Goal: Task Accomplishment & Management: Use online tool/utility

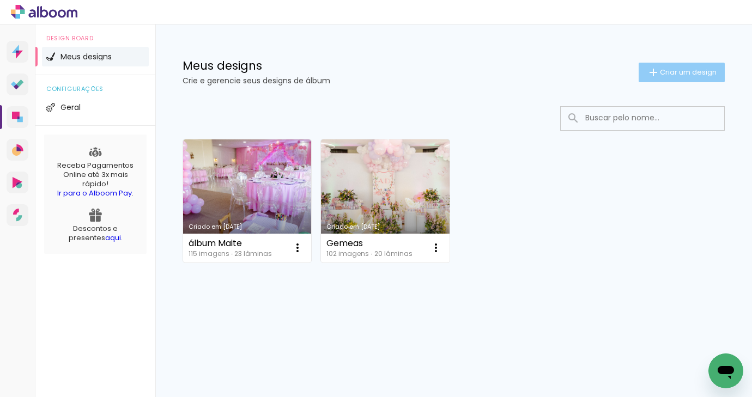
click at [694, 69] on span "Criar um design" at bounding box center [688, 72] width 57 height 7
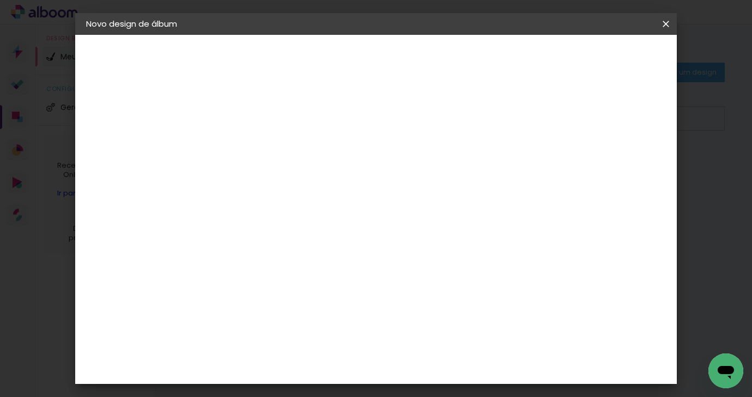
click at [264, 144] on input at bounding box center [264, 146] width 0 height 17
type input "Álbum [PERSON_NAME]"
type paper-input "Álbum [PERSON_NAME]"
click at [0, 0] on slot "Avançar" at bounding box center [0, 0] width 0 height 0
click at [306, 207] on input at bounding box center [292, 207] width 110 height 14
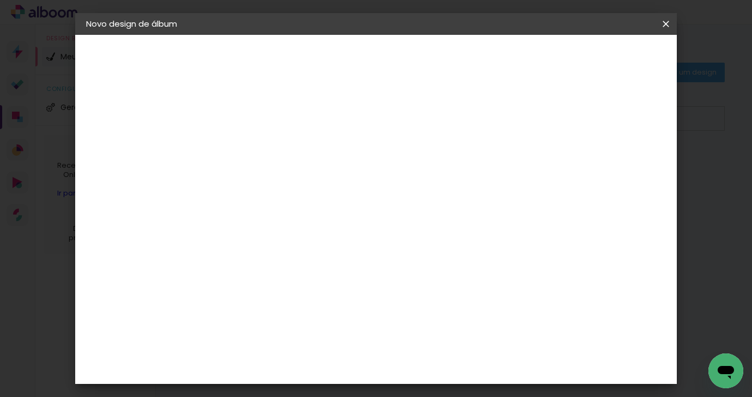
type input "go"
type paper-input "go"
click at [284, 243] on div "Go image" at bounding box center [270, 248] width 27 height 17
click at [439, 56] on paper-button "Avançar" at bounding box center [412, 57] width 53 height 19
click at [307, 183] on input "text" at bounding box center [285, 189] width 42 height 17
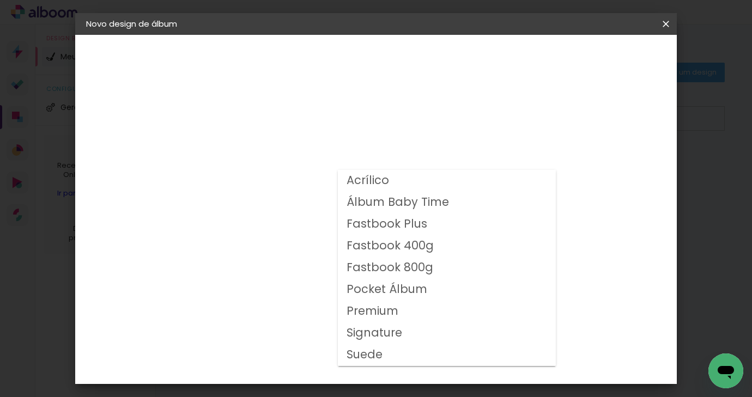
click at [463, 268] on paper-item "Fastbook 800g" at bounding box center [447, 268] width 218 height 22
type input "Fastbook 800g"
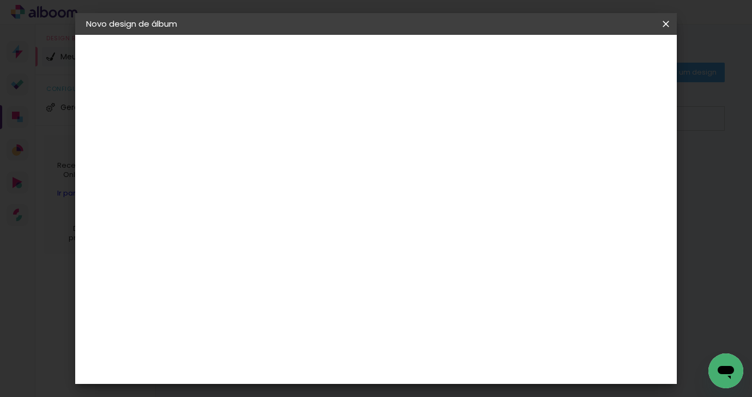
scroll to position [265, 0]
click at [338, 243] on span "25 × 25" at bounding box center [312, 257] width 51 height 29
click at [0, 0] on slot "Avançar" at bounding box center [0, 0] width 0 height 0
click at [597, 60] on span "Iniciar design" at bounding box center [573, 58] width 50 height 8
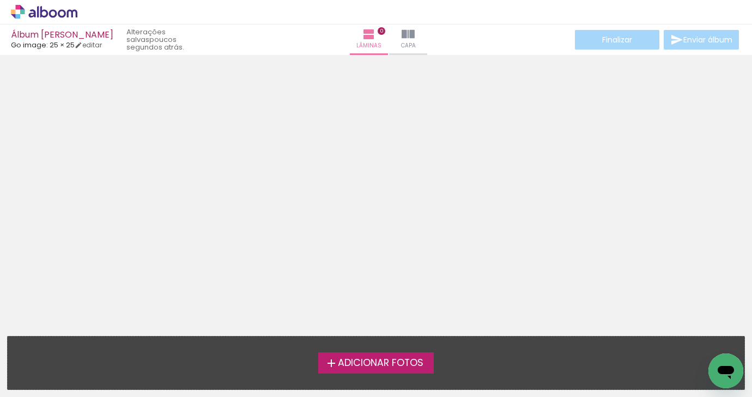
click at [366, 364] on span "Adicionar Fotos" at bounding box center [381, 363] width 86 height 10
click at [0, 0] on input "file" at bounding box center [0, 0] width 0 height 0
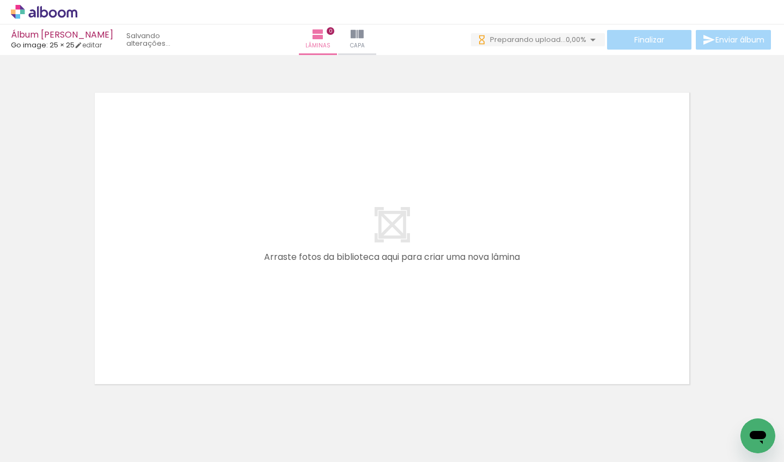
click at [713, 109] on div at bounding box center [392, 224] width 784 height 331
drag, startPoint x: 116, startPoint y: 457, endPoint x: 181, endPoint y: 456, distance: 65.4
click at [89, 396] on iron-horizontal-list at bounding box center [79, 428] width 22 height 68
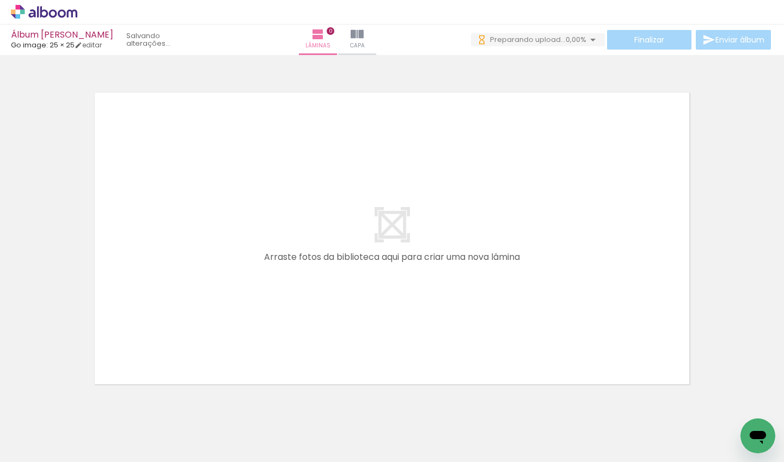
drag, startPoint x: 156, startPoint y: 457, endPoint x: 177, endPoint y: 456, distance: 21.3
click at [89, 396] on iron-horizontal-list at bounding box center [79, 428] width 22 height 68
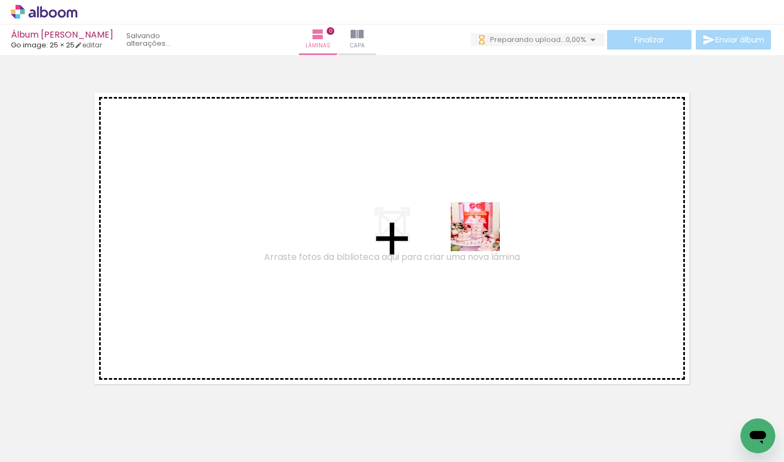
drag, startPoint x: 517, startPoint y: 393, endPoint x: 483, endPoint y: 235, distance: 161.0
click at [484, 235] on quentale-workspace at bounding box center [392, 231] width 784 height 462
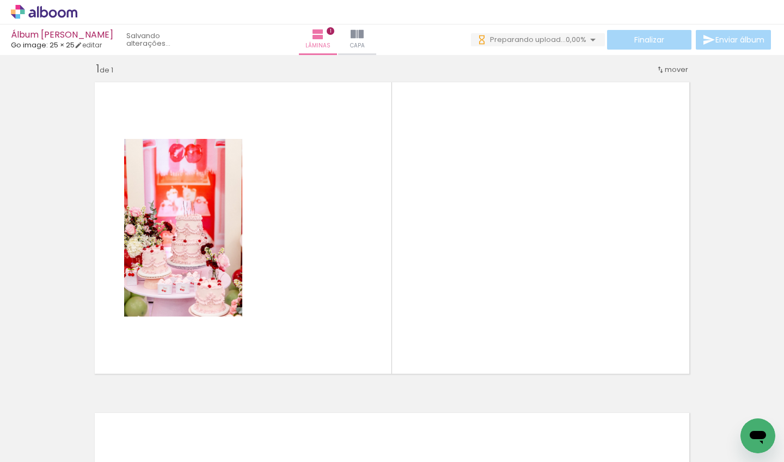
scroll to position [14, 0]
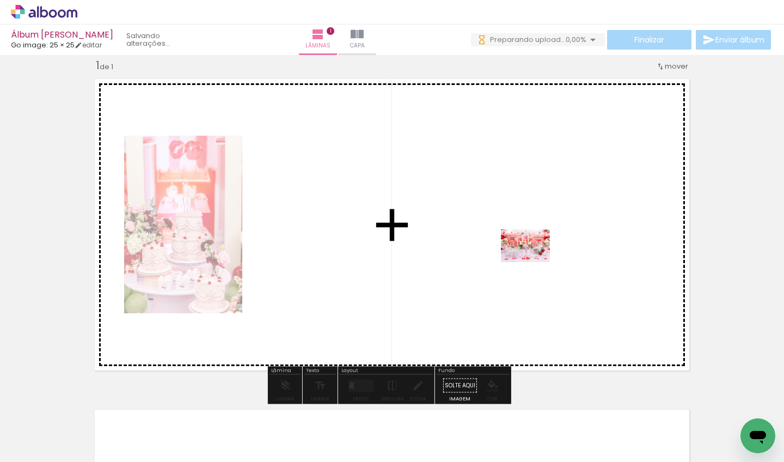
drag, startPoint x: 574, startPoint y: 436, endPoint x: 534, endPoint y: 262, distance: 178.3
click at [534, 262] on quentale-workspace at bounding box center [392, 231] width 784 height 462
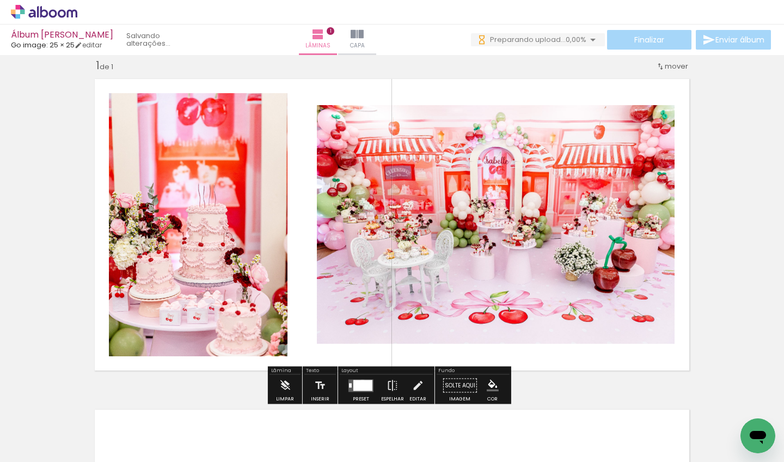
click at [360, 383] on div at bounding box center [362, 385] width 19 height 11
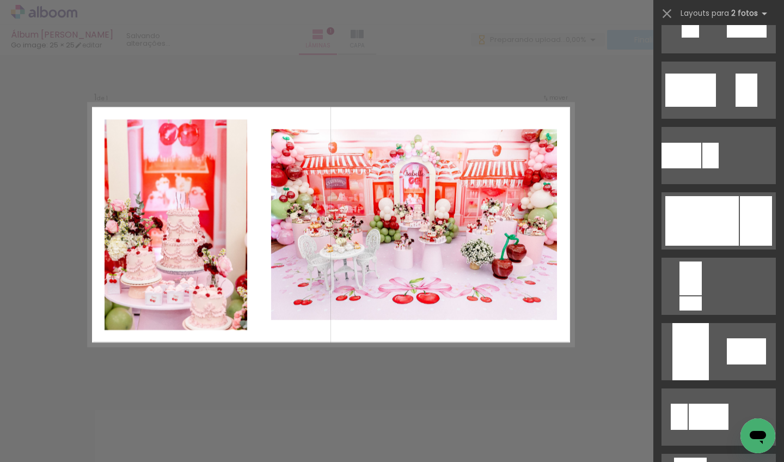
scroll to position [371, 0]
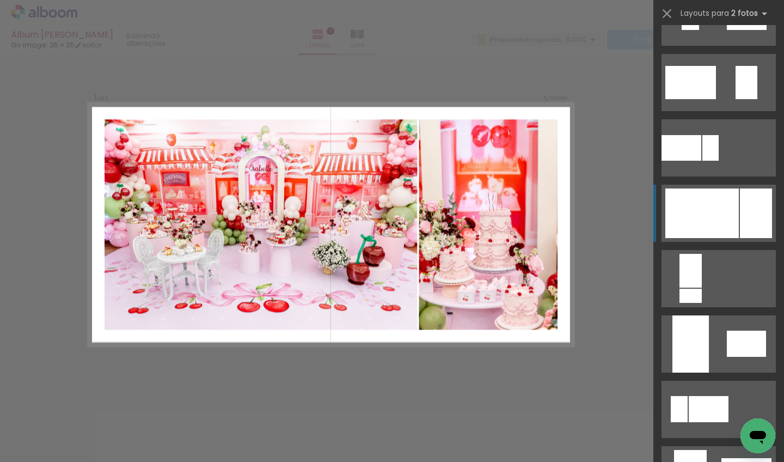
click at [715, 221] on div at bounding box center [702, 213] width 74 height 50
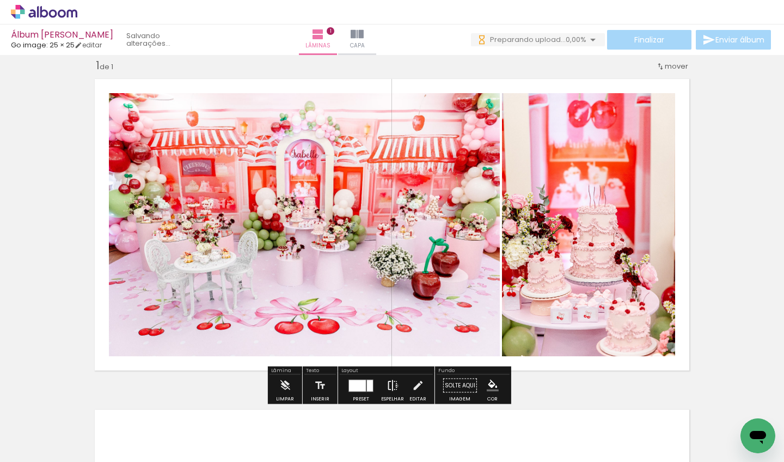
click at [394, 386] on iron-icon at bounding box center [393, 386] width 12 height 22
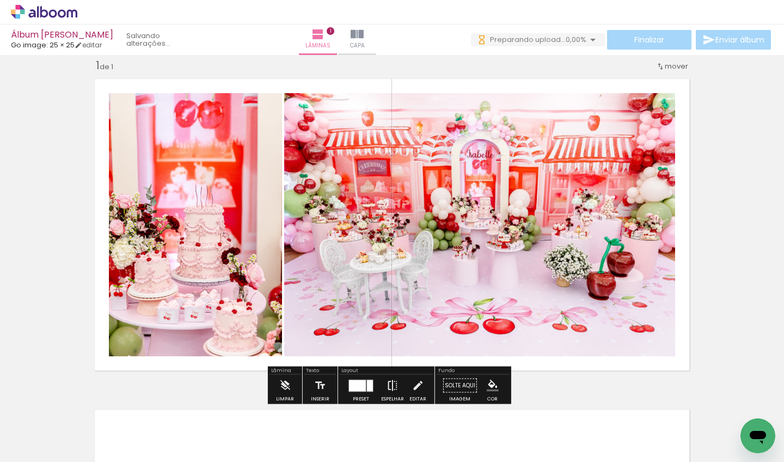
click at [394, 386] on iron-icon at bounding box center [393, 386] width 12 height 22
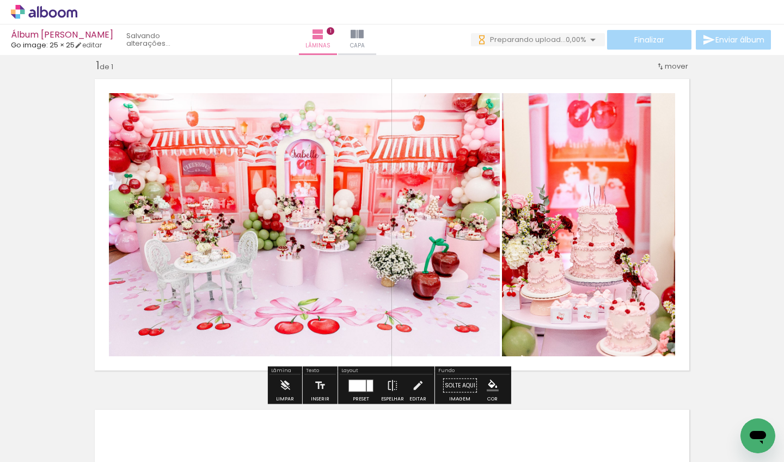
click at [751, 216] on div "Inserir lâmina 1 de 1" at bounding box center [392, 376] width 784 height 662
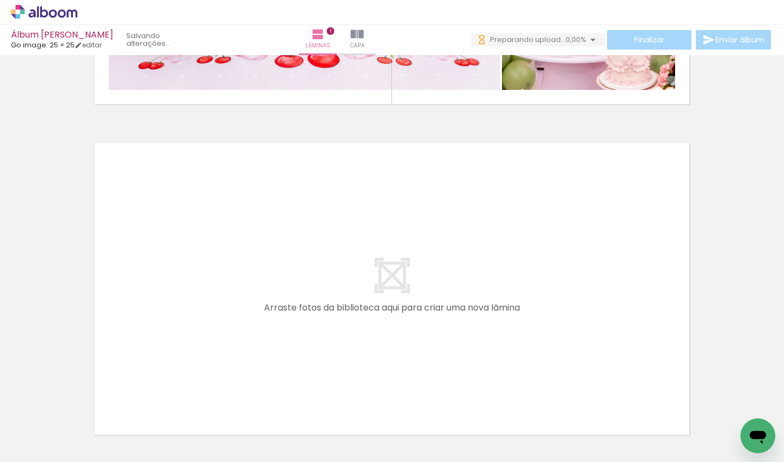
scroll to position [307, 0]
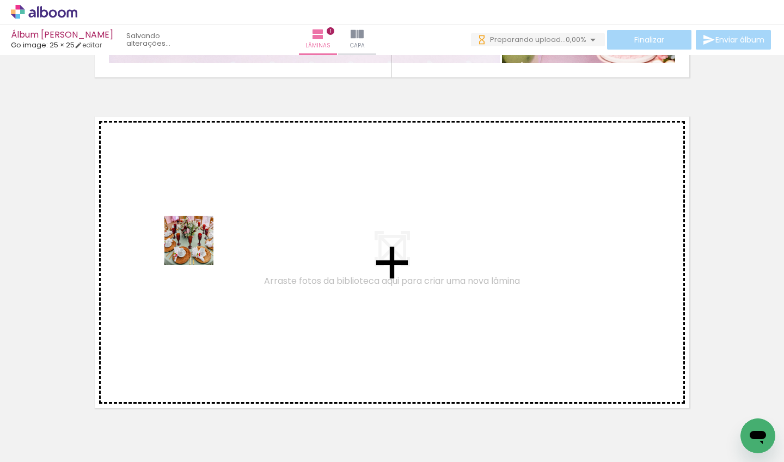
drag, startPoint x: 136, startPoint y: 356, endPoint x: 197, endPoint y: 248, distance: 124.6
click at [197, 248] on quentale-workspace at bounding box center [392, 231] width 784 height 462
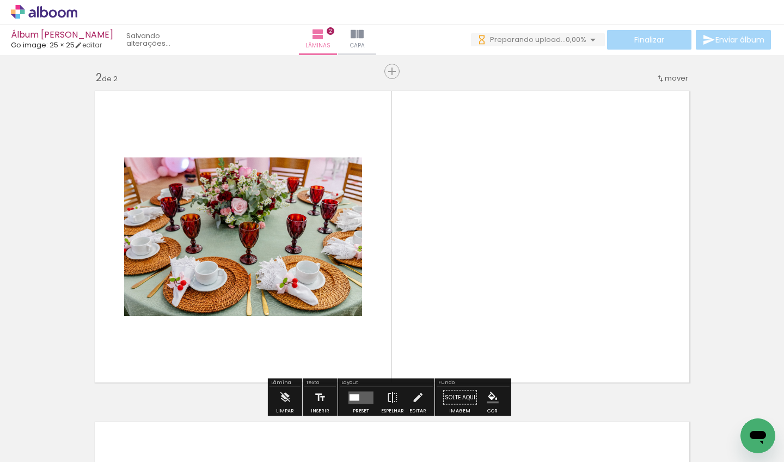
scroll to position [344, 0]
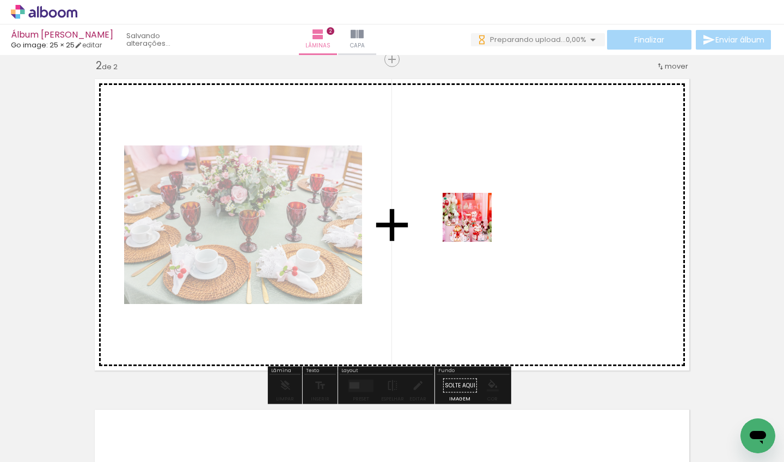
drag, startPoint x: 479, startPoint y: 245, endPoint x: 475, endPoint y: 223, distance: 22.7
click at [475, 223] on quentale-workspace at bounding box center [392, 231] width 784 height 462
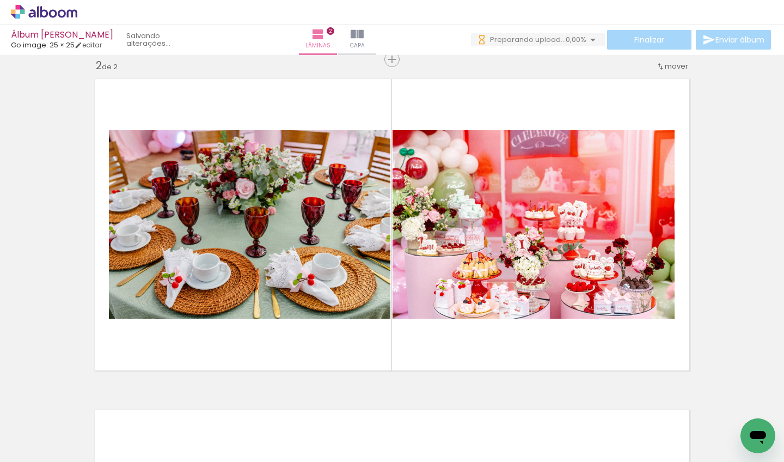
scroll to position [0, 530]
drag, startPoint x: 100, startPoint y: 460, endPoint x: 157, endPoint y: 461, distance: 57.2
click at [89, 396] on iron-horizontal-list at bounding box center [79, 428] width 22 height 68
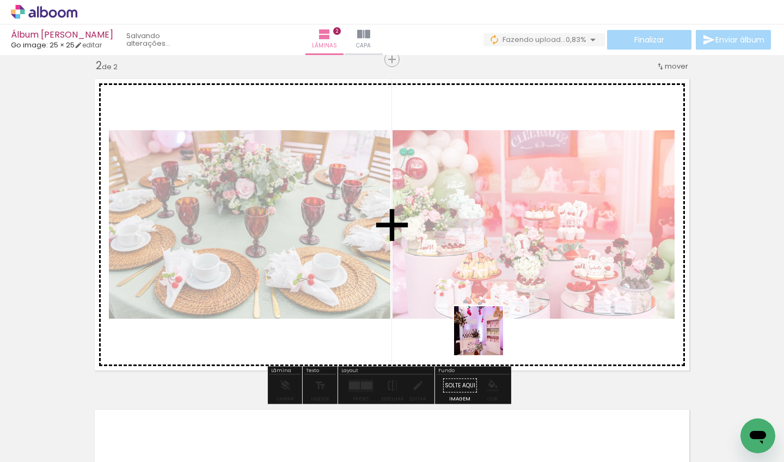
drag, startPoint x: 489, startPoint y: 353, endPoint x: 494, endPoint y: 247, distance: 106.3
click at [494, 247] on quentale-workspace at bounding box center [392, 231] width 784 height 462
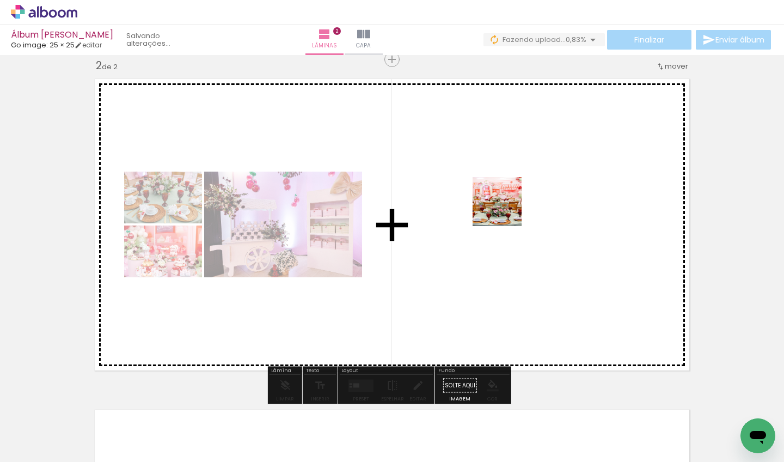
drag, startPoint x: 559, startPoint y: 437, endPoint x: 505, endPoint y: 206, distance: 237.1
click at [505, 206] on quentale-workspace at bounding box center [392, 231] width 784 height 462
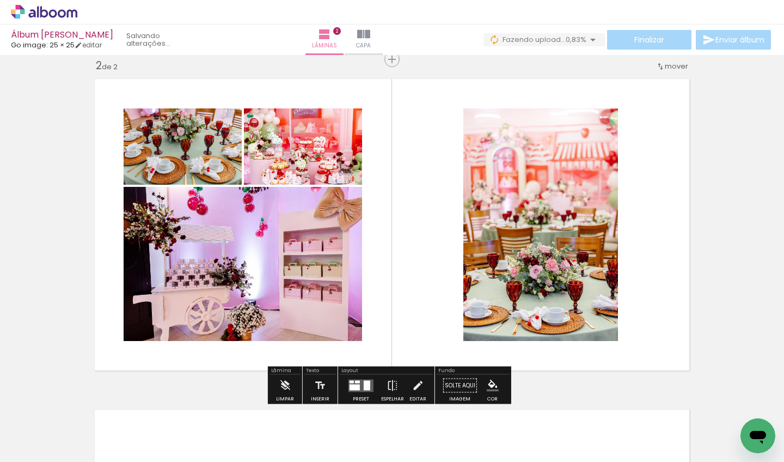
drag, startPoint x: 437, startPoint y: 424, endPoint x: 419, endPoint y: 209, distance: 215.3
click at [419, 209] on quentale-workspace at bounding box center [392, 231] width 784 height 462
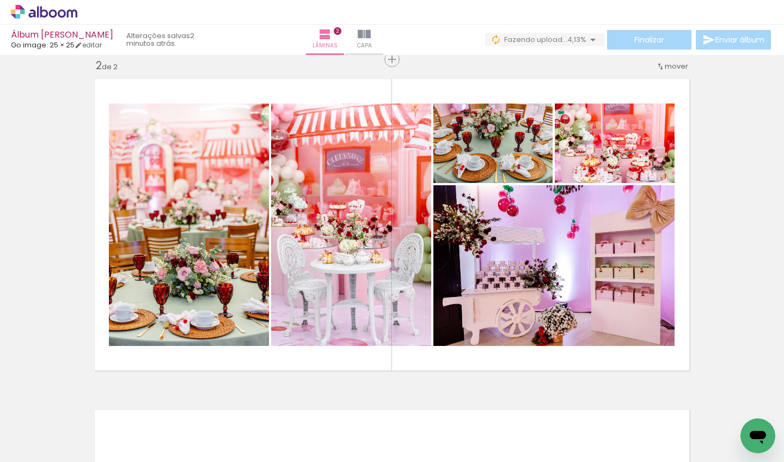
click at [55, 396] on iron-icon at bounding box center [55, 429] width 9 height 9
click at [0, 0] on slot "Não utilizadas" at bounding box center [0, 0] width 0 height 0
type input "Não utilizadas"
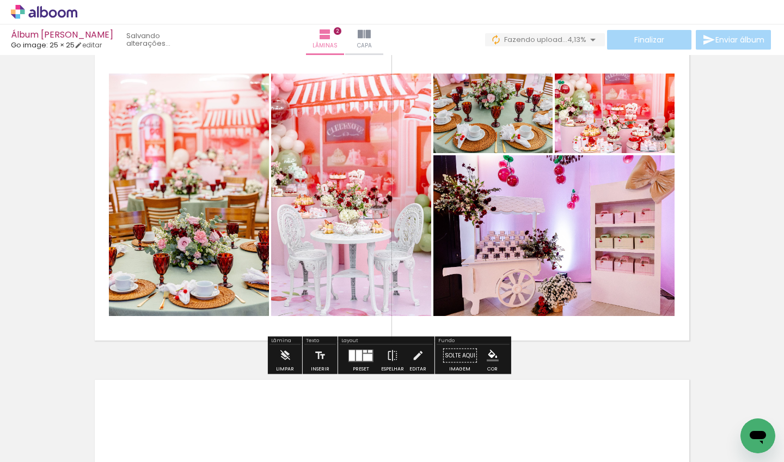
scroll to position [631, 0]
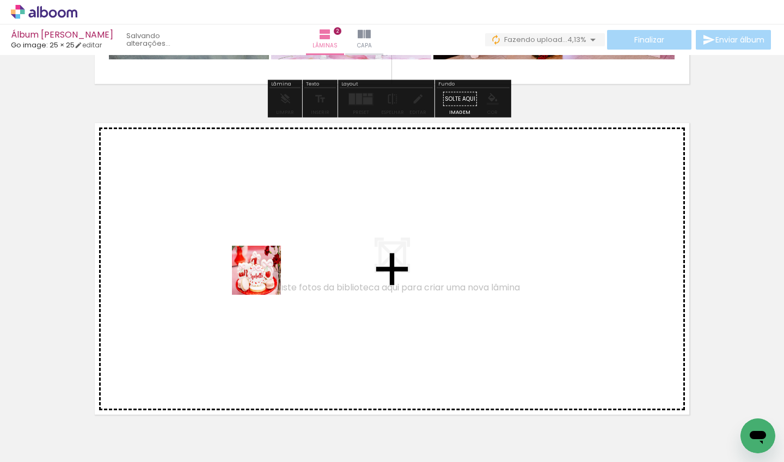
drag, startPoint x: 280, startPoint y: 426, endPoint x: 265, endPoint y: 274, distance: 152.2
click at [265, 274] on quentale-workspace at bounding box center [392, 231] width 784 height 462
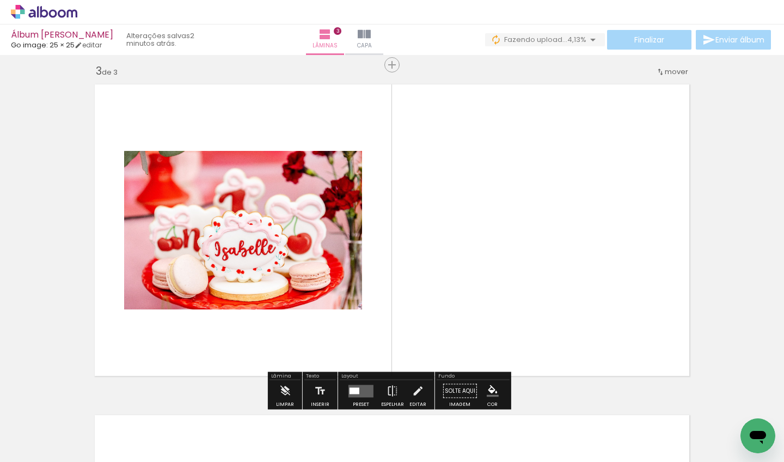
scroll to position [675, 0]
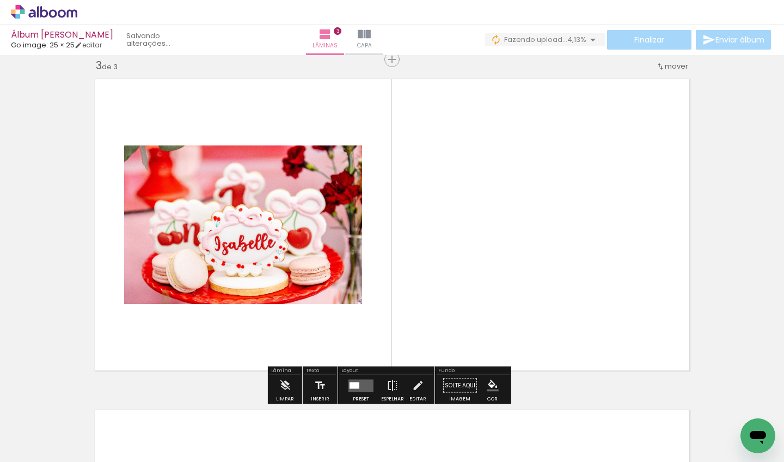
drag, startPoint x: 352, startPoint y: 433, endPoint x: 371, endPoint y: 236, distance: 198.6
click at [371, 236] on quentale-workspace at bounding box center [392, 231] width 784 height 462
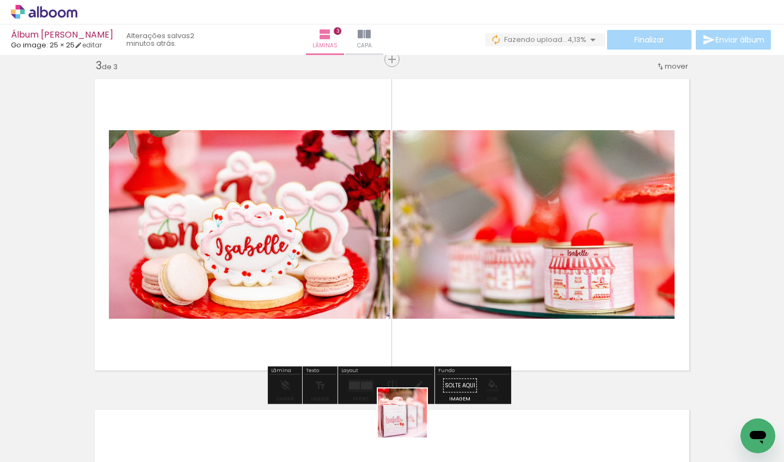
drag, startPoint x: 410, startPoint y: 428, endPoint x: 403, endPoint y: 279, distance: 148.3
click at [404, 277] on quentale-workspace at bounding box center [392, 231] width 784 height 462
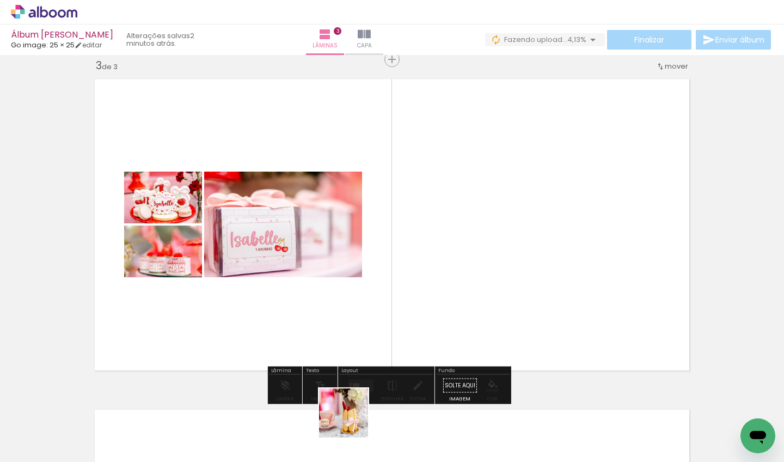
drag, startPoint x: 352, startPoint y: 421, endPoint x: 368, endPoint y: 207, distance: 214.6
click at [368, 207] on quentale-workspace at bounding box center [392, 231] width 784 height 462
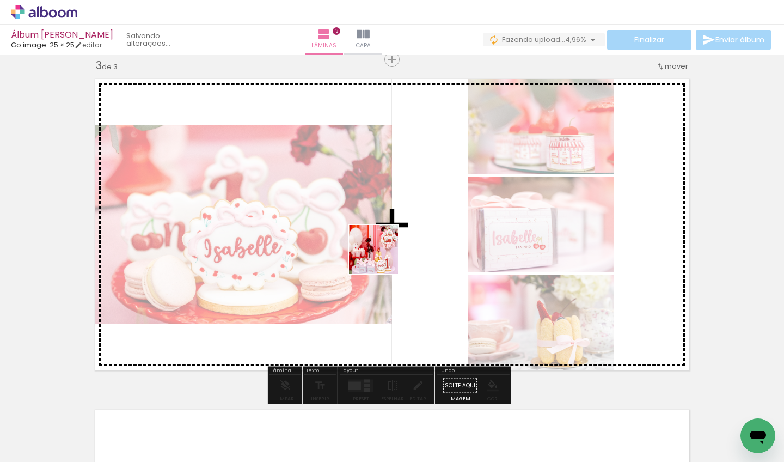
drag, startPoint x: 413, startPoint y: 405, endPoint x: 381, endPoint y: 250, distance: 157.9
click at [381, 250] on quentale-workspace at bounding box center [392, 231] width 784 height 462
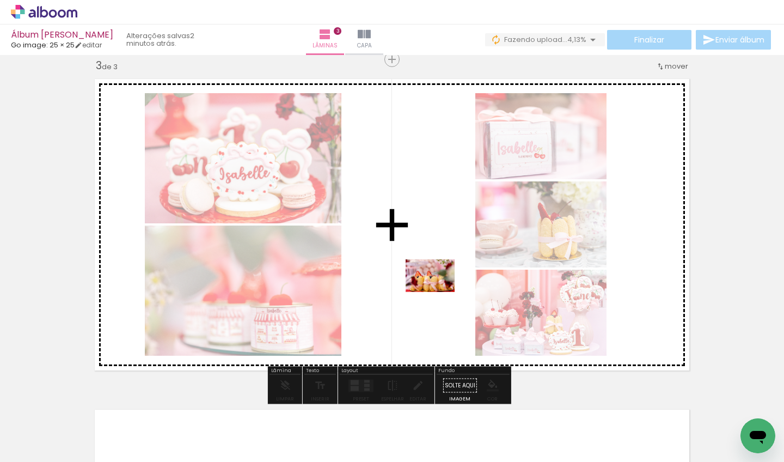
drag, startPoint x: 456, startPoint y: 358, endPoint x: 457, endPoint y: 344, distance: 14.2
click at [438, 291] on quentale-workspace at bounding box center [392, 231] width 784 height 462
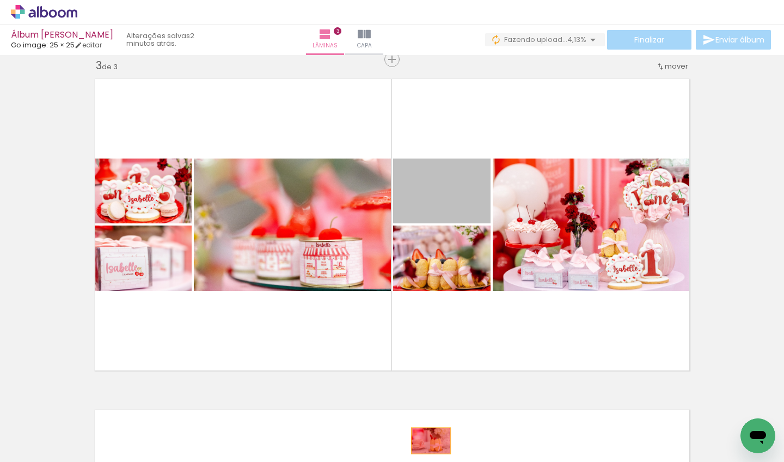
drag, startPoint x: 430, startPoint y: 205, endPoint x: 427, endPoint y: 438, distance: 233.1
click at [427, 396] on quentale-workspace at bounding box center [392, 231] width 784 height 462
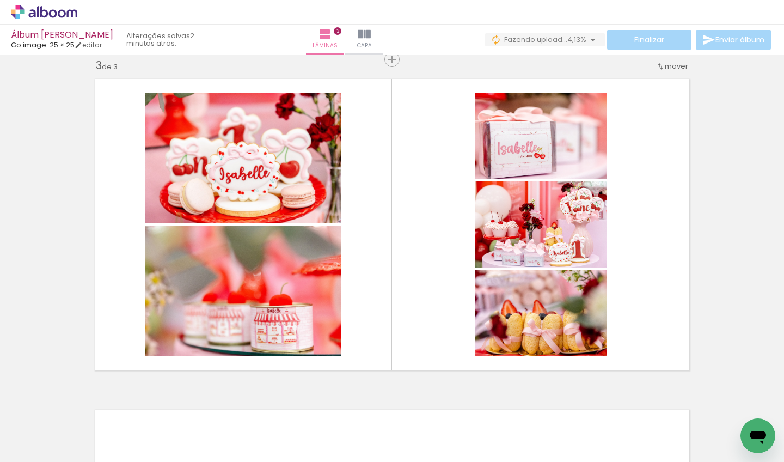
click at [333, 396] on iron-icon at bounding box center [328, 403] width 11 height 11
drag, startPoint x: 344, startPoint y: 425, endPoint x: 327, endPoint y: 220, distance: 206.0
click at [327, 220] on quentale-workspace at bounding box center [392, 231] width 784 height 462
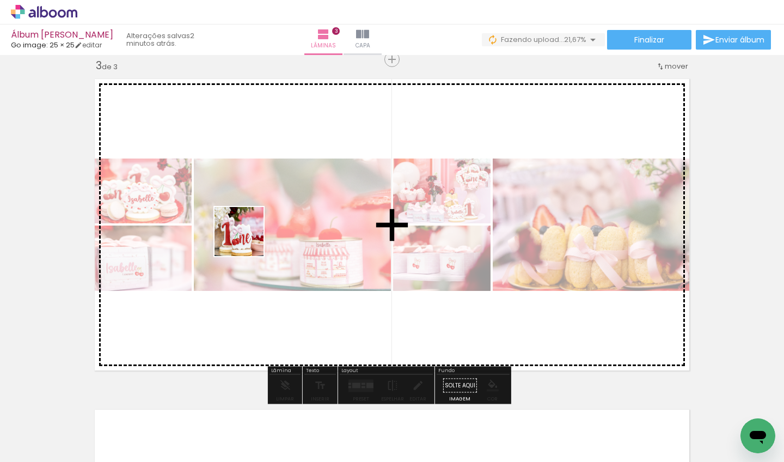
drag, startPoint x: 161, startPoint y: 339, endPoint x: 257, endPoint y: 213, distance: 158.5
click at [257, 215] on quentale-workspace at bounding box center [392, 231] width 784 height 462
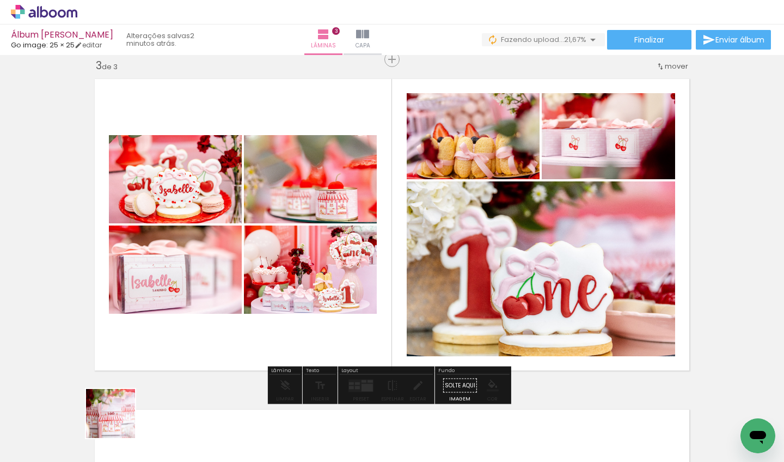
drag, startPoint x: 119, startPoint y: 422, endPoint x: 241, endPoint y: 201, distance: 252.0
click at [241, 200] on quentale-workspace at bounding box center [392, 231] width 784 height 462
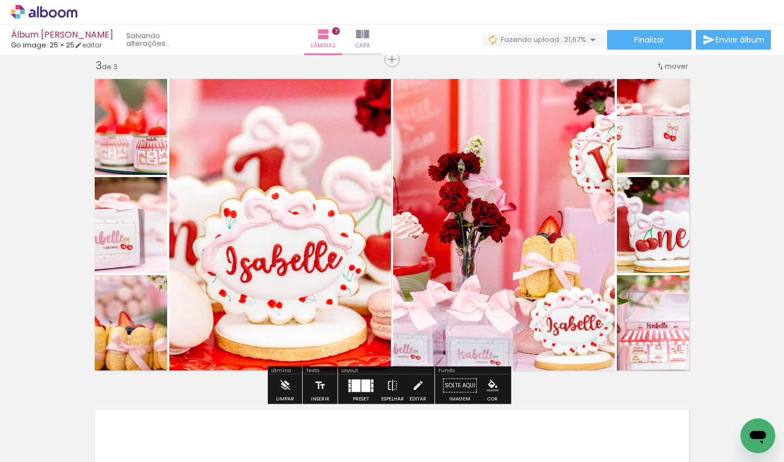
drag, startPoint x: 180, startPoint y: 429, endPoint x: 225, endPoint y: 278, distance: 158.2
click at [225, 278] on quentale-workspace at bounding box center [392, 231] width 784 height 462
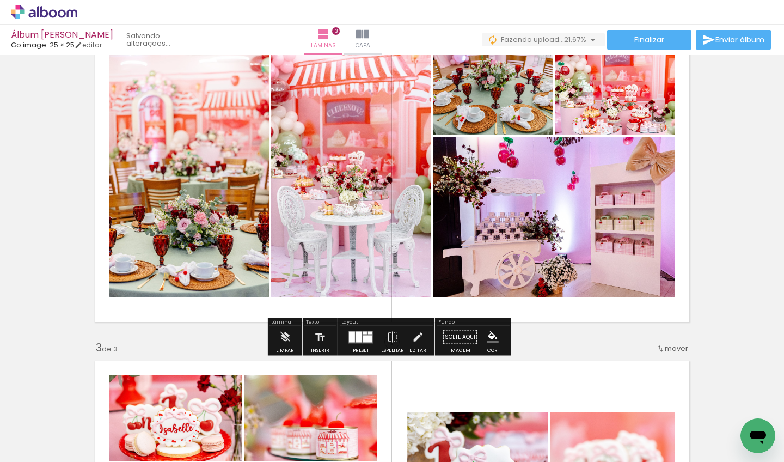
scroll to position [355, 0]
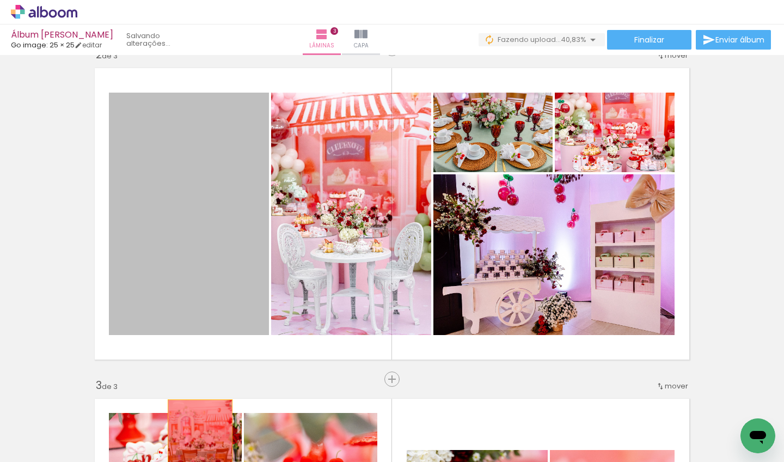
drag, startPoint x: 178, startPoint y: 342, endPoint x: 196, endPoint y: 447, distance: 106.6
click at [196, 396] on quentale-workspace at bounding box center [392, 231] width 784 height 462
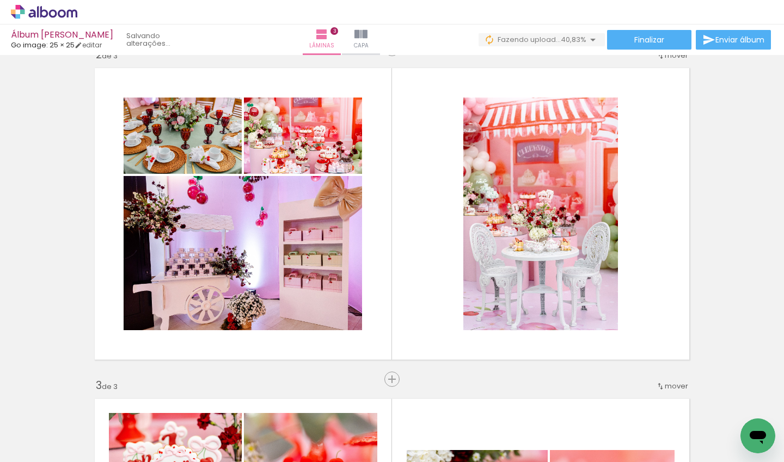
click at [213, 396] on iron-icon at bounding box center [207, 403] width 11 height 11
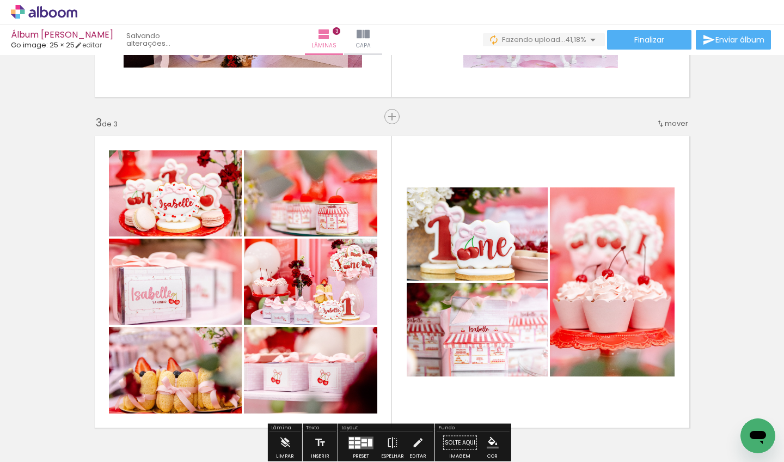
scroll to position [644, 0]
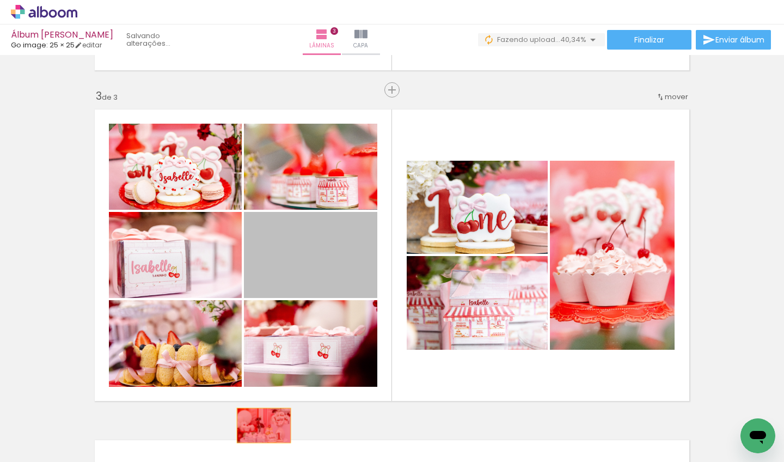
drag, startPoint x: 305, startPoint y: 266, endPoint x: 260, endPoint y: 425, distance: 165.3
click at [260, 396] on quentale-workspace at bounding box center [392, 231] width 784 height 462
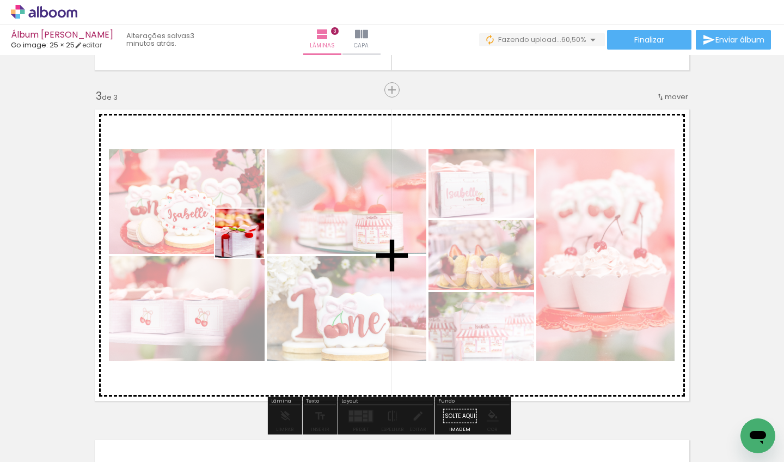
drag, startPoint x: 122, startPoint y: 425, endPoint x: 248, endPoint y: 241, distance: 223.0
click at [248, 241] on quentale-workspace at bounding box center [392, 231] width 784 height 462
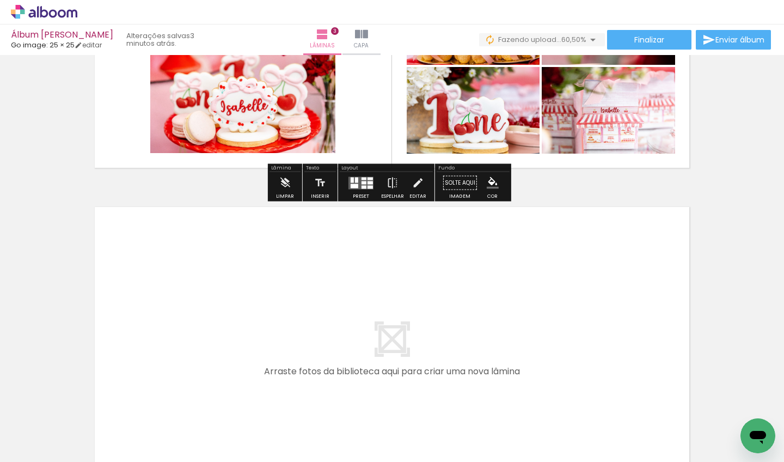
scroll to position [1026, 0]
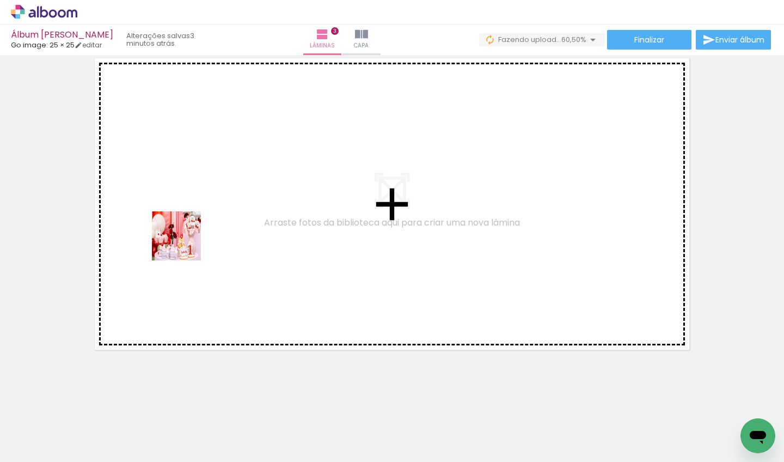
drag, startPoint x: 123, startPoint y: 427, endPoint x: 185, endPoint y: 244, distance: 193.2
click at [185, 244] on quentale-workspace at bounding box center [392, 231] width 784 height 462
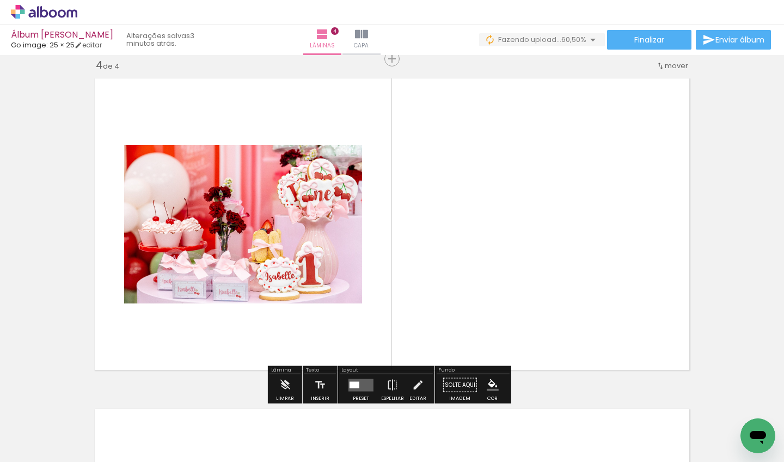
scroll to position [1005, 0]
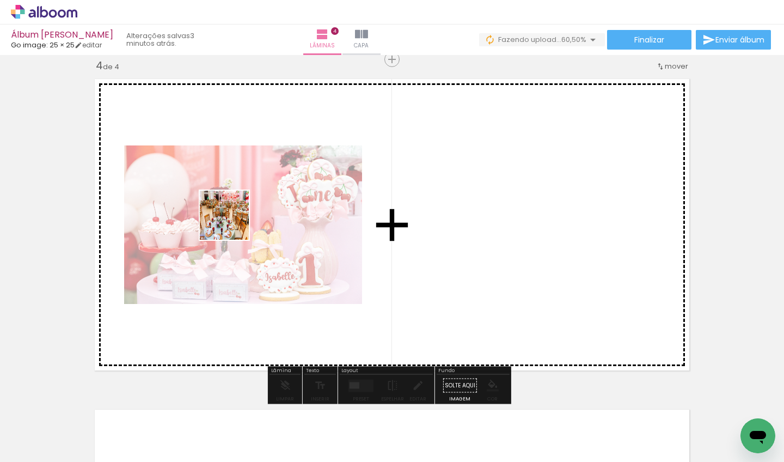
drag, startPoint x: 165, startPoint y: 426, endPoint x: 242, endPoint y: 207, distance: 231.5
click at [242, 207] on quentale-workspace at bounding box center [392, 231] width 784 height 462
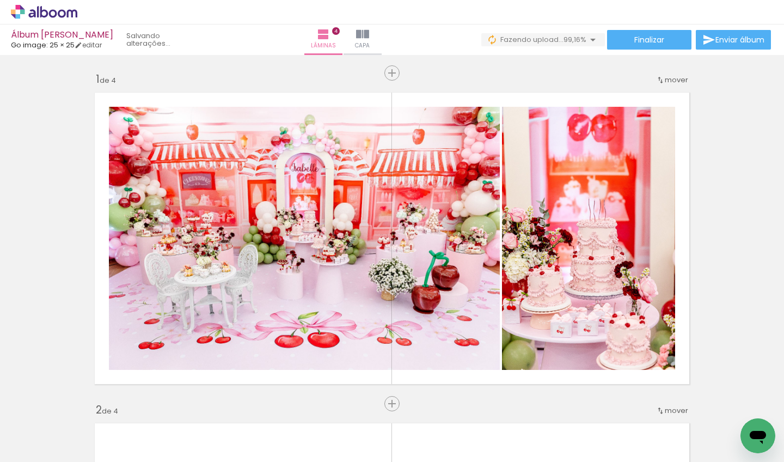
scroll to position [1677, 0]
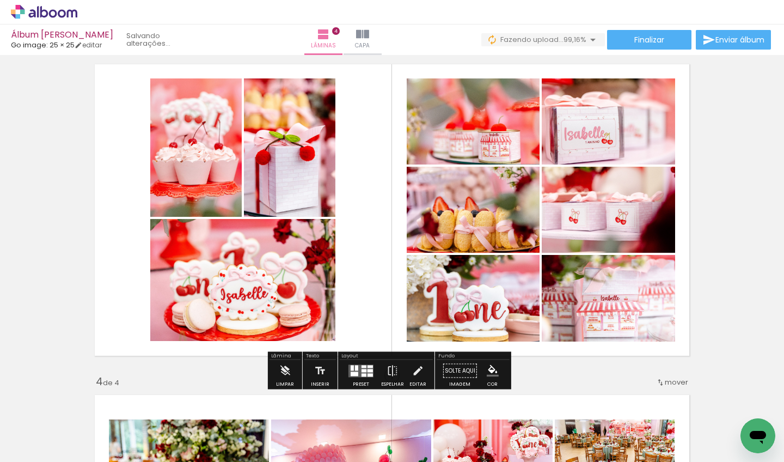
click at [364, 370] on quentale-layouter at bounding box center [361, 370] width 25 height 13
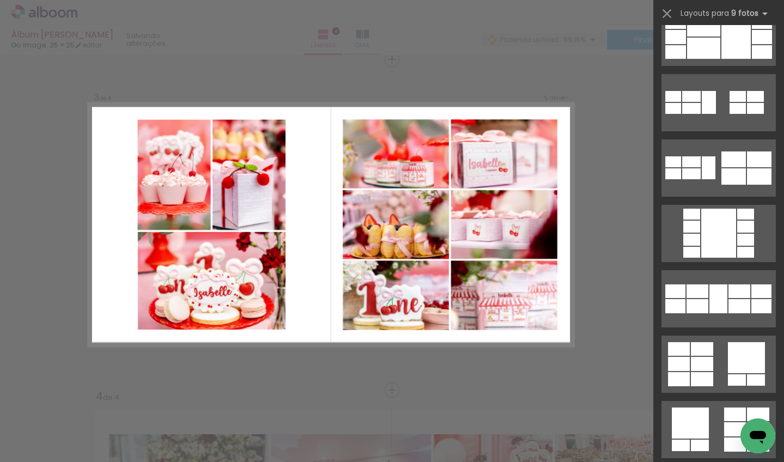
scroll to position [0, 0]
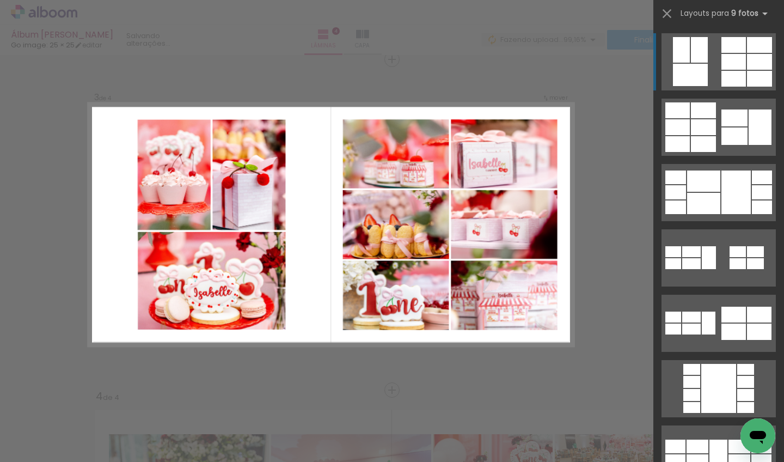
click at [747, 63] on div at bounding box center [759, 62] width 25 height 16
drag, startPoint x: 740, startPoint y: 66, endPoint x: 731, endPoint y: 69, distance: 9.3
click at [740, 66] on div at bounding box center [734, 62] width 25 height 16
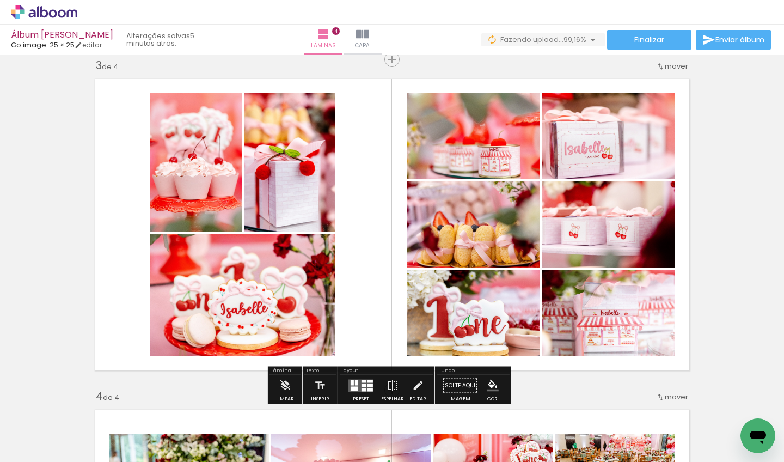
click at [719, 138] on div "Inserir lâmina 1 de 4 Inserir lâmina 2 de 4 Inserir lâmina 3 de 4 Inserir lâmin…" at bounding box center [392, 210] width 784 height 1653
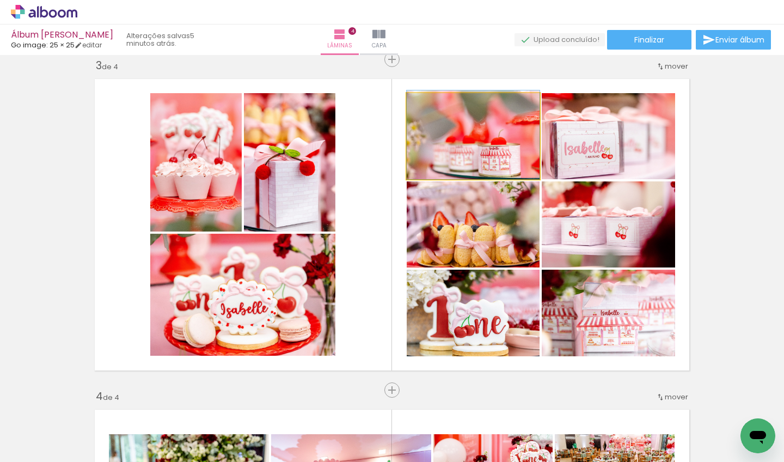
drag, startPoint x: 515, startPoint y: 158, endPoint x: 515, endPoint y: 125, distance: 33.8
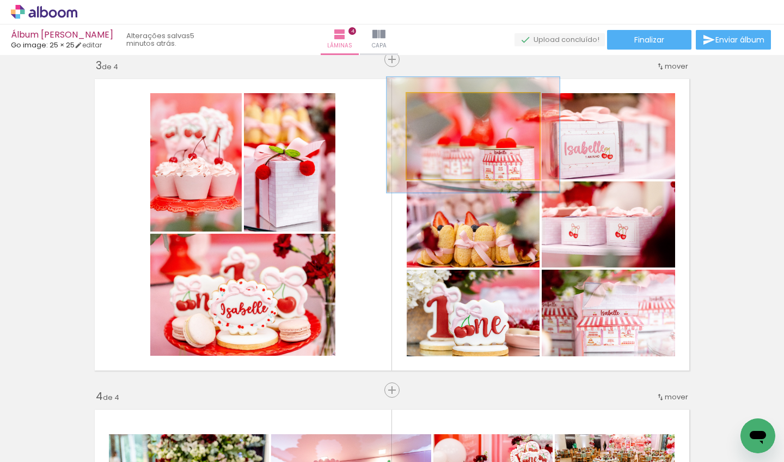
drag, startPoint x: 433, startPoint y: 107, endPoint x: 466, endPoint y: 138, distance: 44.7
type paper-slider "130"
click at [443, 109] on div at bounding box center [443, 104] width 17 height 17
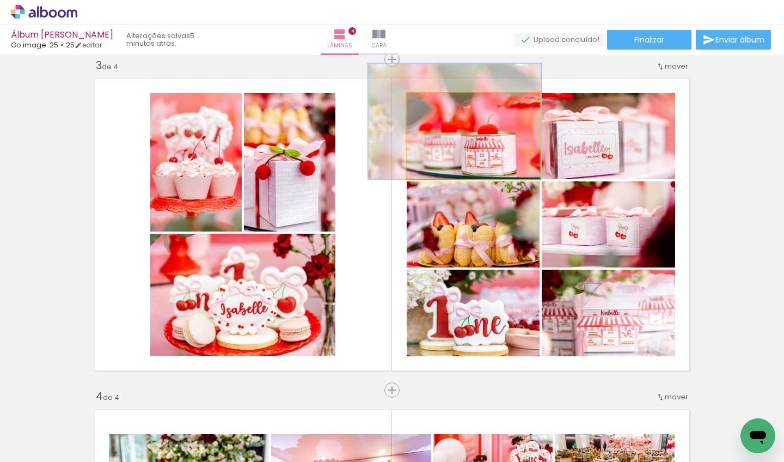
drag, startPoint x: 485, startPoint y: 150, endPoint x: 469, endPoint y: 124, distance: 30.3
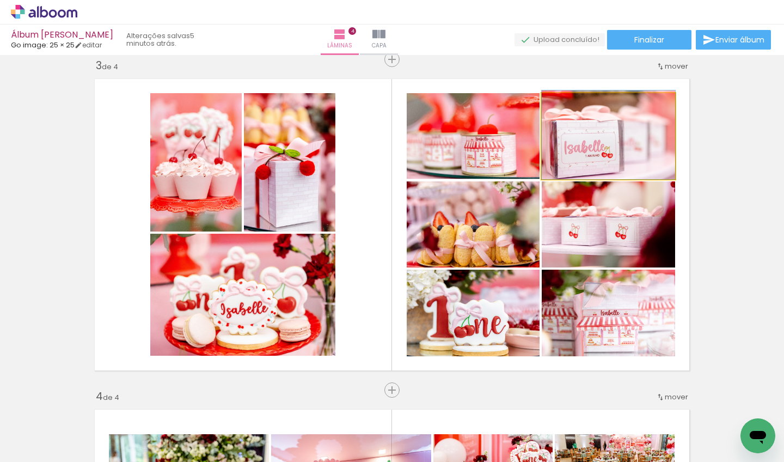
drag, startPoint x: 632, startPoint y: 139, endPoint x: 656, endPoint y: 135, distance: 24.3
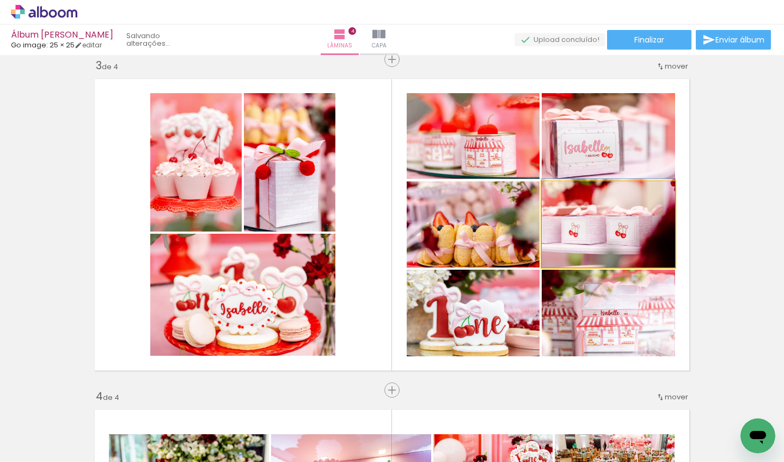
drag, startPoint x: 627, startPoint y: 233, endPoint x: 634, endPoint y: 220, distance: 15.1
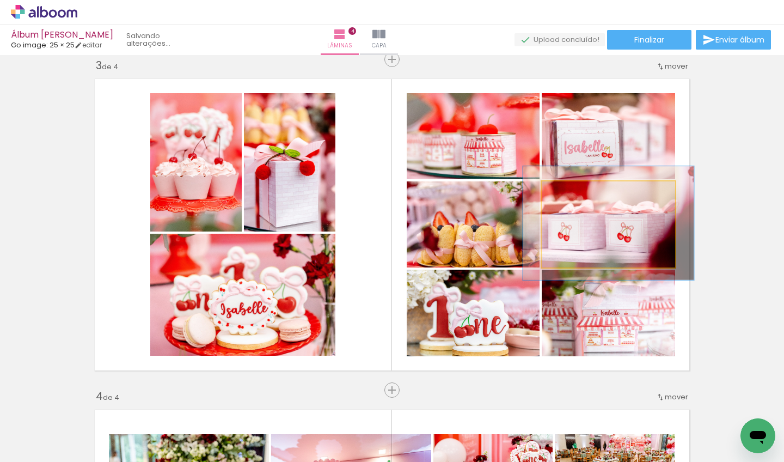
drag, startPoint x: 577, startPoint y: 199, endPoint x: 582, endPoint y: 200, distance: 5.6
type paper-slider "131"
click at [582, 200] on div at bounding box center [578, 192] width 17 height 17
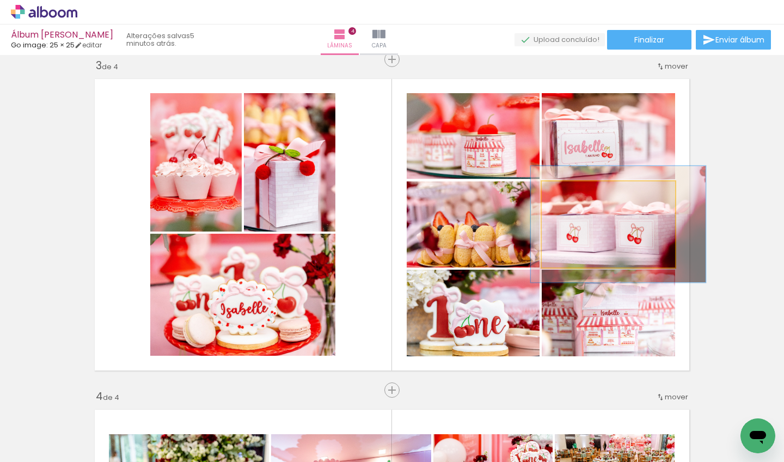
drag, startPoint x: 625, startPoint y: 233, endPoint x: 634, endPoint y: 235, distance: 9.4
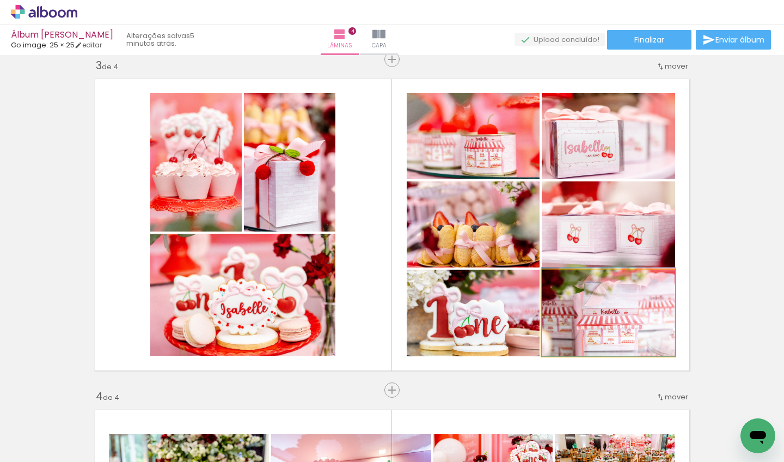
drag, startPoint x: 643, startPoint y: 317, endPoint x: 658, endPoint y: 298, distance: 24.0
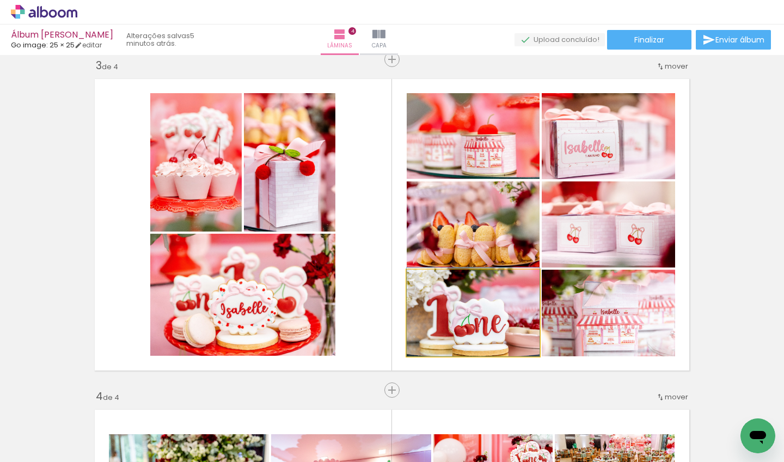
drag, startPoint x: 491, startPoint y: 327, endPoint x: 493, endPoint y: 294, distance: 32.7
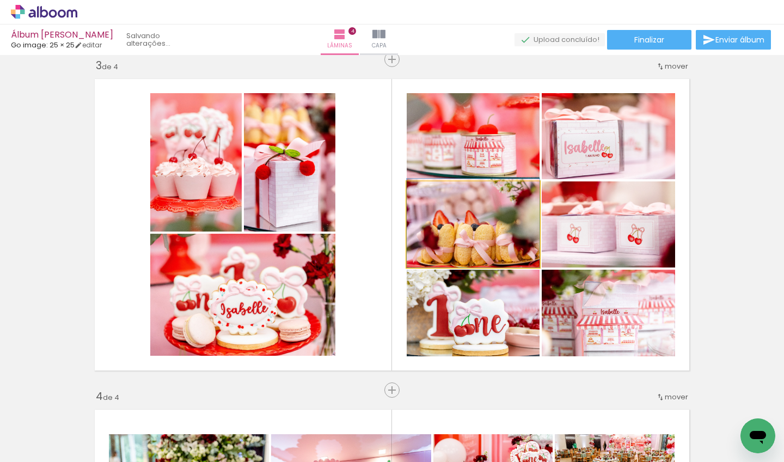
drag, startPoint x: 491, startPoint y: 228, endPoint x: 489, endPoint y: 200, distance: 27.9
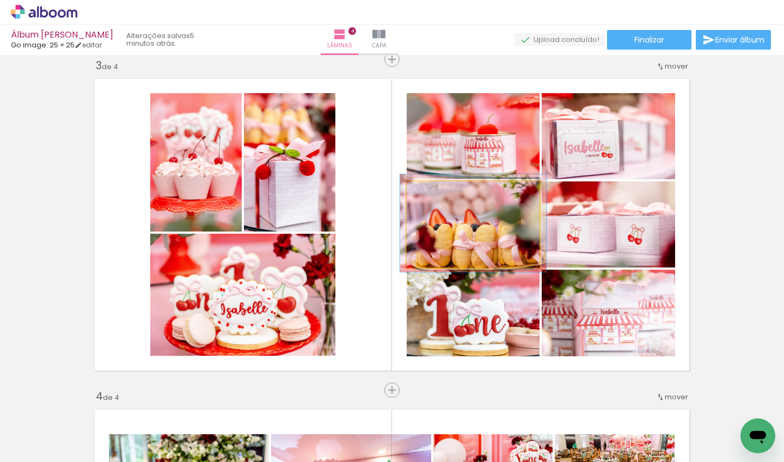
type paper-slider "110"
click at [439, 193] on div at bounding box center [436, 192] width 17 height 17
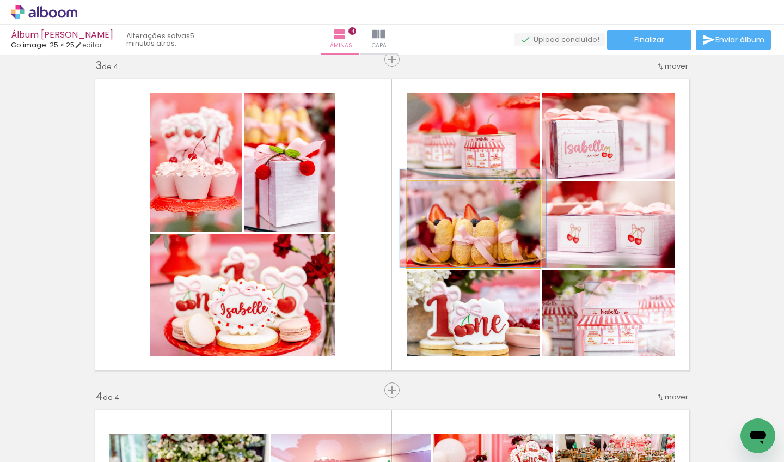
drag, startPoint x: 488, startPoint y: 233, endPoint x: 488, endPoint y: 220, distance: 12.5
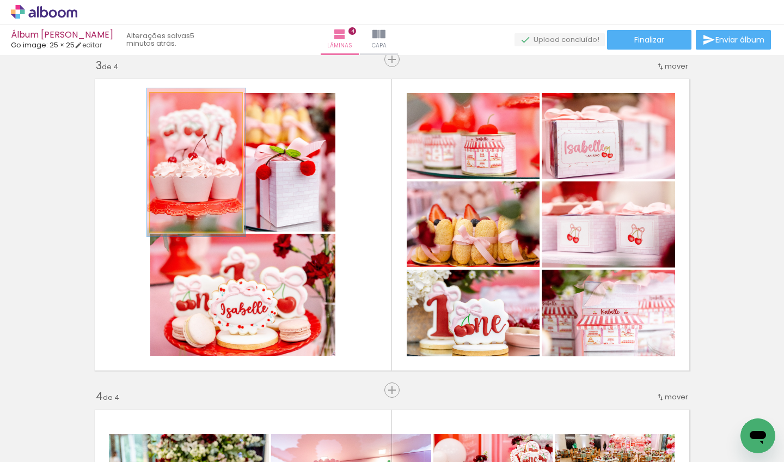
type paper-slider "107"
click at [174, 106] on div at bounding box center [179, 105] width 10 height 10
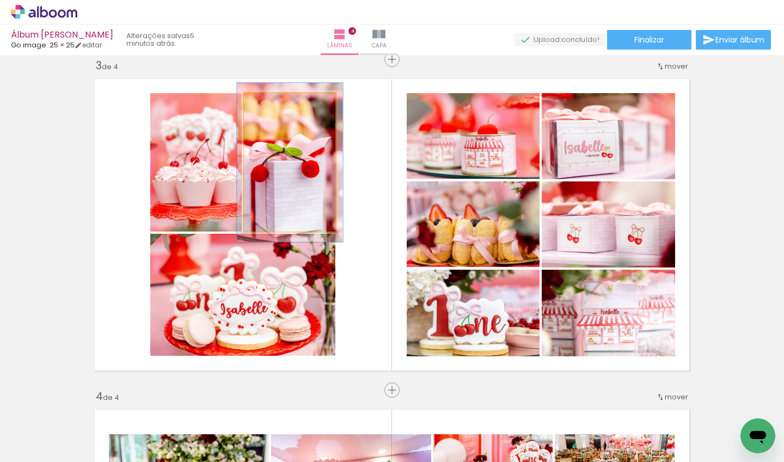
drag, startPoint x: 266, startPoint y: 104, endPoint x: 272, endPoint y: 106, distance: 6.2
type paper-slider "115"
click at [272, 106] on div at bounding box center [276, 105] width 10 height 10
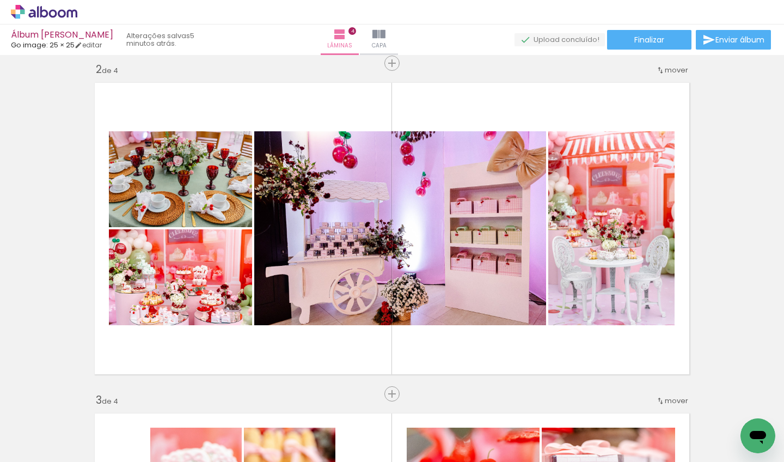
scroll to position [343, 0]
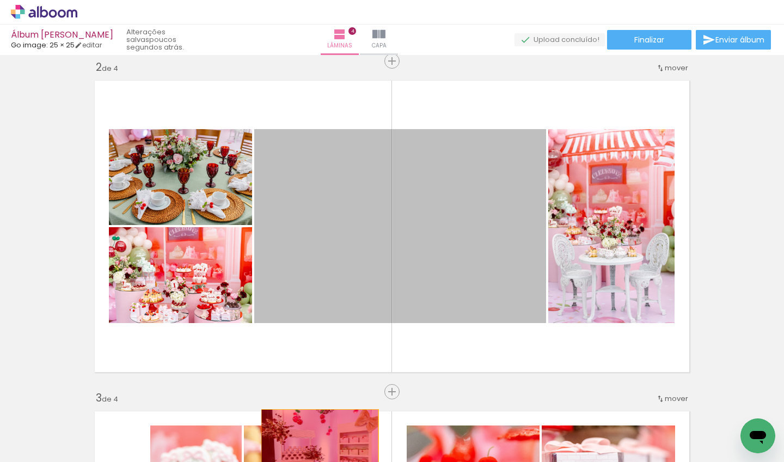
drag, startPoint x: 346, startPoint y: 272, endPoint x: 316, endPoint y: 444, distance: 175.3
click at [316, 444] on quentale-workspace at bounding box center [392, 231] width 784 height 462
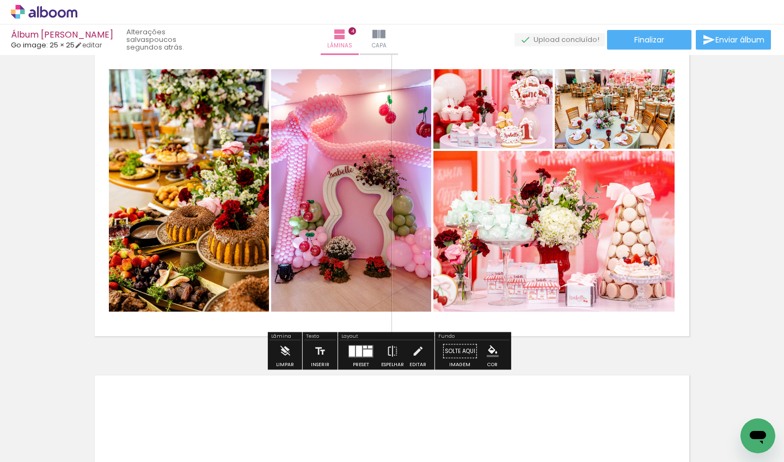
scroll to position [1000, 0]
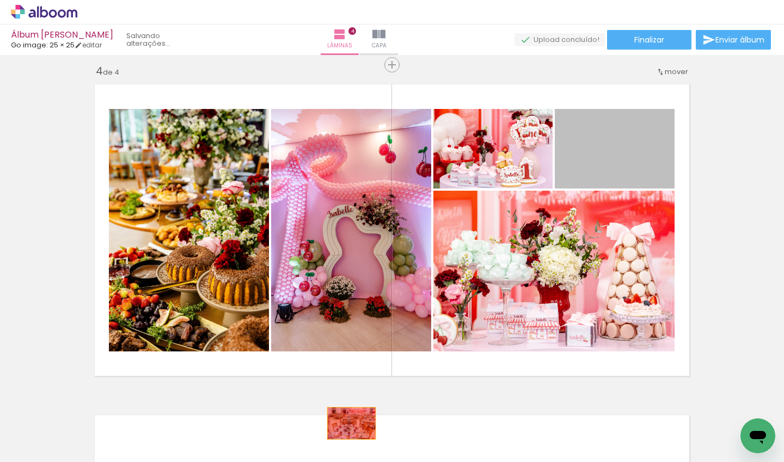
drag, startPoint x: 608, startPoint y: 159, endPoint x: 347, endPoint y: 423, distance: 371.2
click at [347, 423] on quentale-workspace at bounding box center [392, 231] width 784 height 462
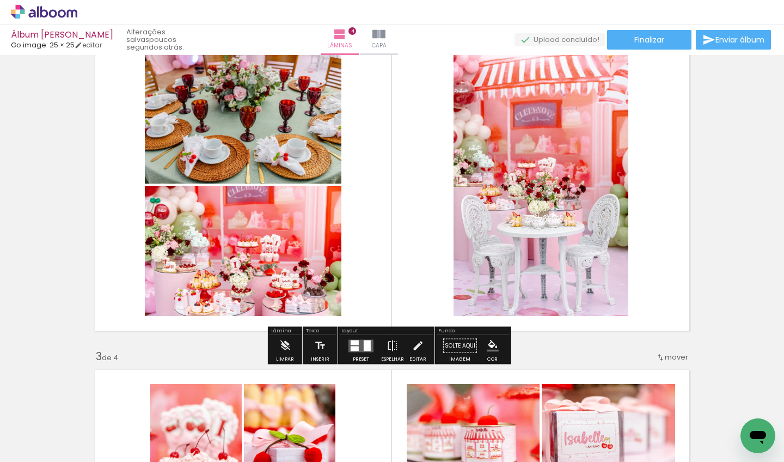
scroll to position [354, 0]
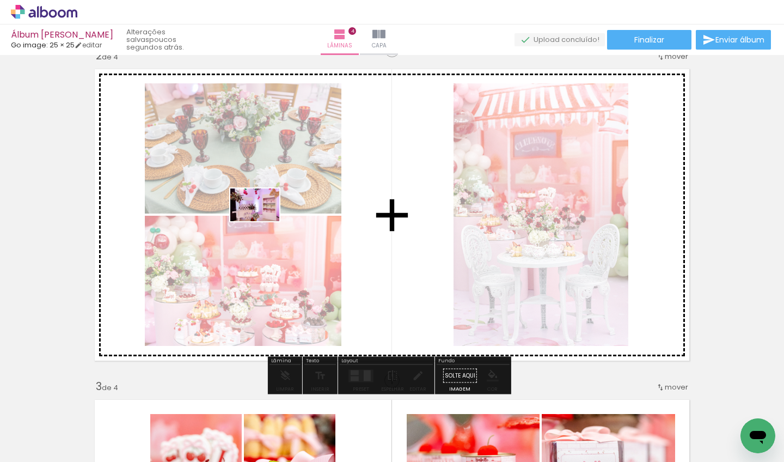
drag, startPoint x: 97, startPoint y: 434, endPoint x: 263, endPoint y: 221, distance: 270.1
click at [263, 221] on quentale-workspace at bounding box center [392, 231] width 784 height 462
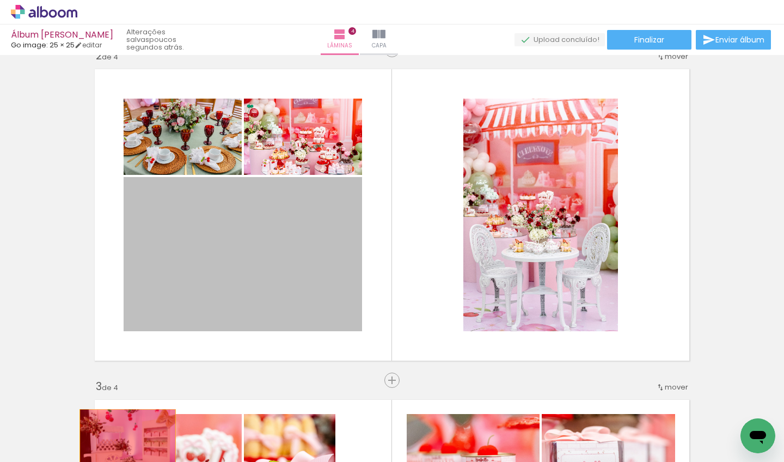
drag, startPoint x: 260, startPoint y: 232, endPoint x: 125, endPoint y: 438, distance: 246.5
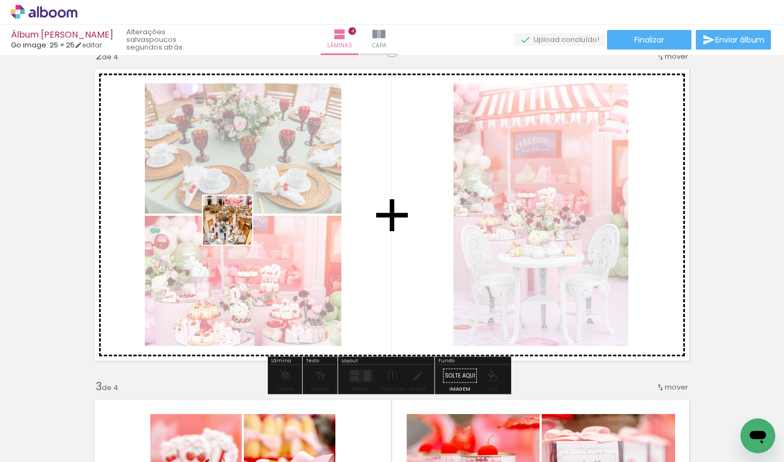
drag, startPoint x: 219, startPoint y: 255, endPoint x: 236, endPoint y: 228, distance: 31.3
click at [236, 228] on quentale-workspace at bounding box center [392, 231] width 784 height 462
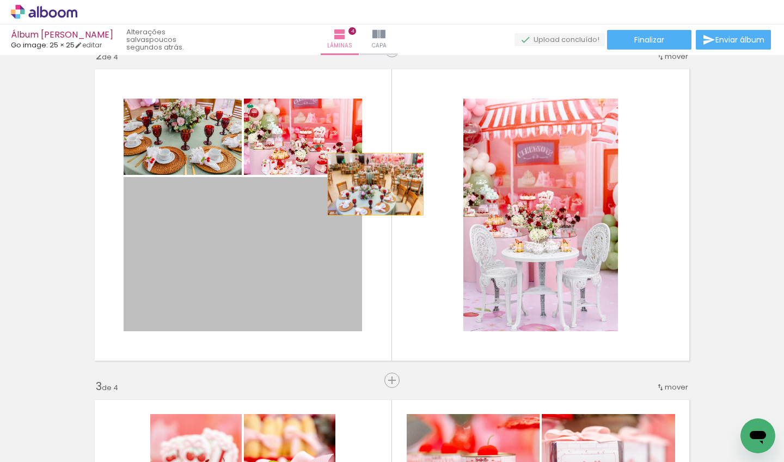
drag, startPoint x: 277, startPoint y: 255, endPoint x: 373, endPoint y: 185, distance: 118.1
click at [373, 183] on quentale-layouter at bounding box center [392, 214] width 607 height 303
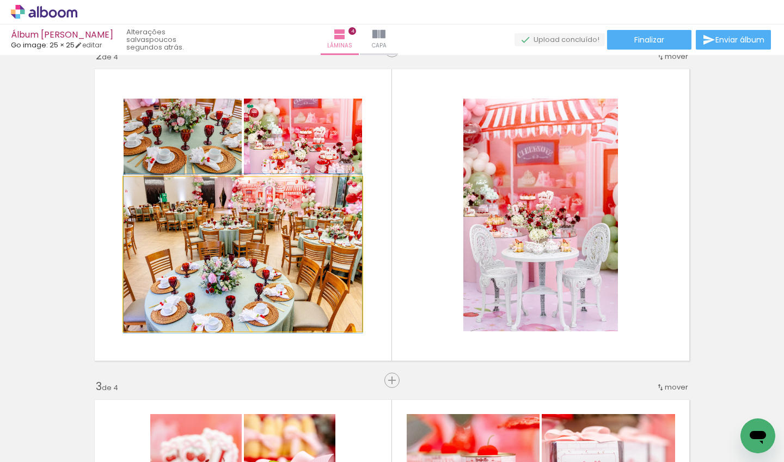
drag, startPoint x: 302, startPoint y: 208, endPoint x: 294, endPoint y: 209, distance: 8.2
drag, startPoint x: 281, startPoint y: 211, endPoint x: 275, endPoint y: 211, distance: 6.0
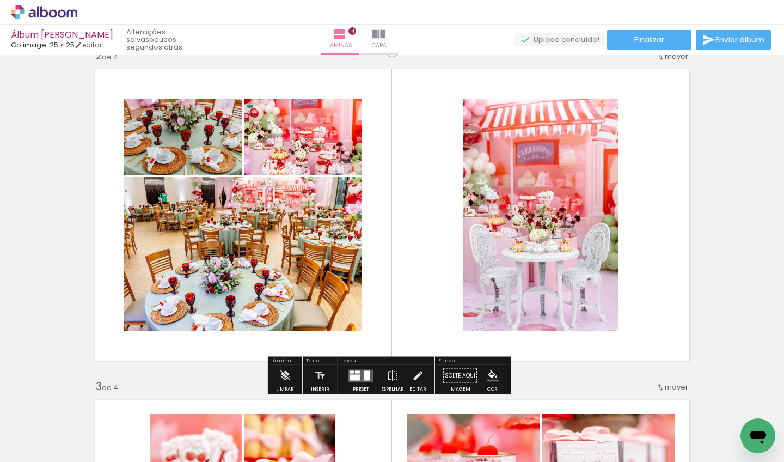
click at [364, 376] on div at bounding box center [367, 375] width 7 height 10
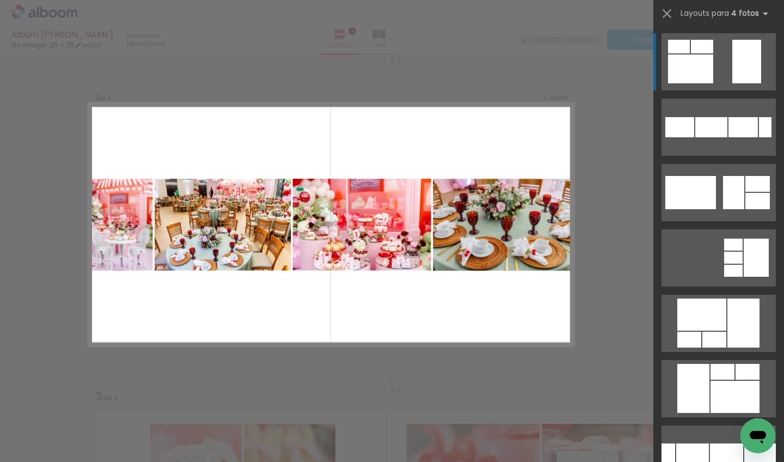
scroll to position [864, 0]
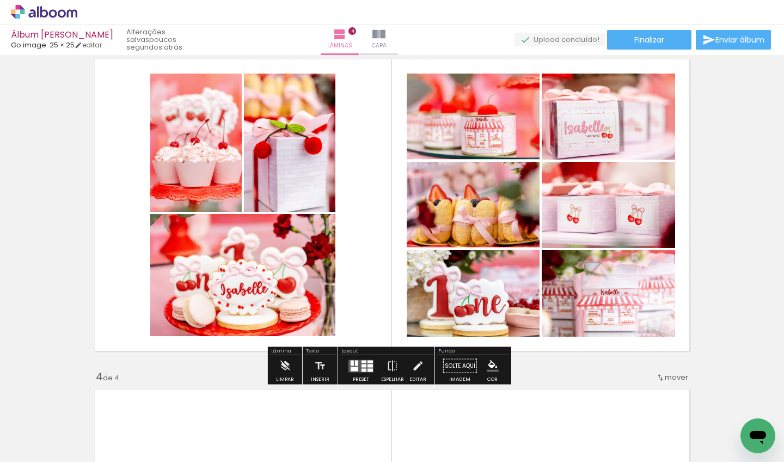
scroll to position [312, 0]
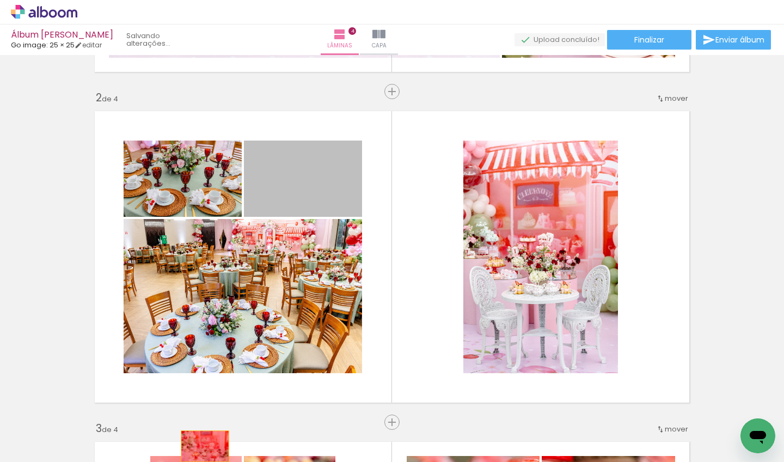
drag, startPoint x: 312, startPoint y: 175, endPoint x: 202, endPoint y: 446, distance: 292.2
click at [202, 446] on quentale-workspace at bounding box center [392, 231] width 784 height 462
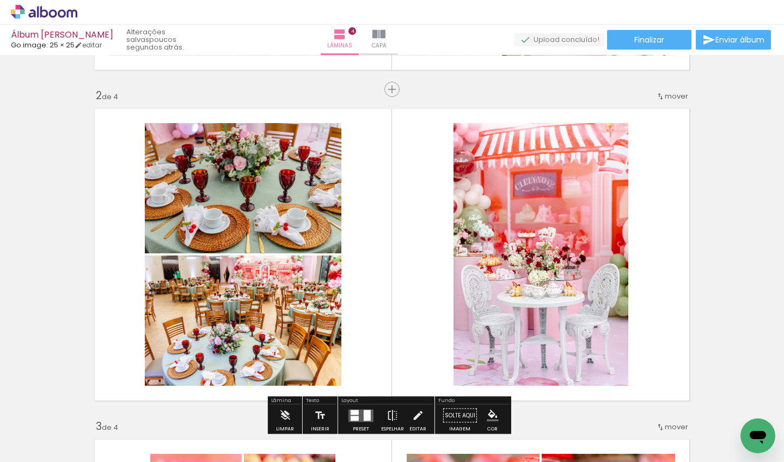
scroll to position [351, 0]
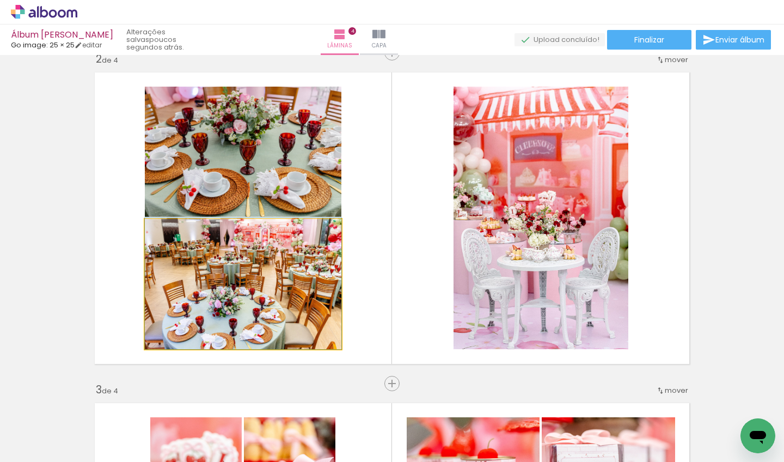
drag, startPoint x: 266, startPoint y: 323, endPoint x: 260, endPoint y: 286, distance: 38.0
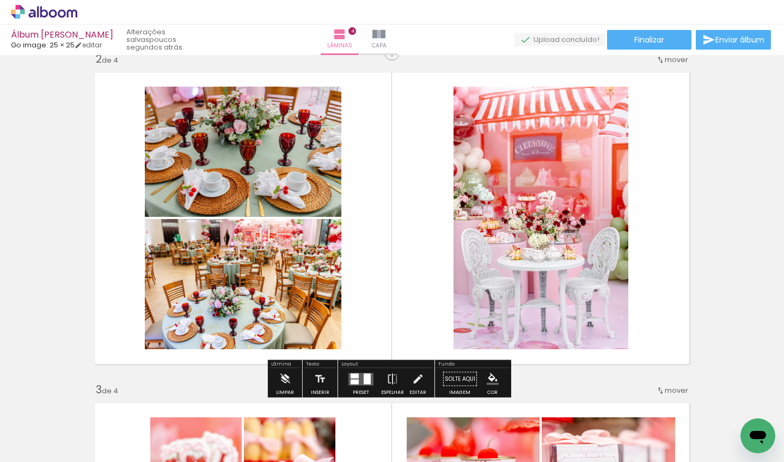
click at [30, 454] on span "Adicionar Fotos" at bounding box center [38, 456] width 33 height 12
click at [0, 0] on input "file" at bounding box center [0, 0] width 0 height 0
drag, startPoint x: 231, startPoint y: 430, endPoint x: 348, endPoint y: 399, distance: 121.1
click at [286, 216] on quentale-workspace at bounding box center [392, 231] width 784 height 462
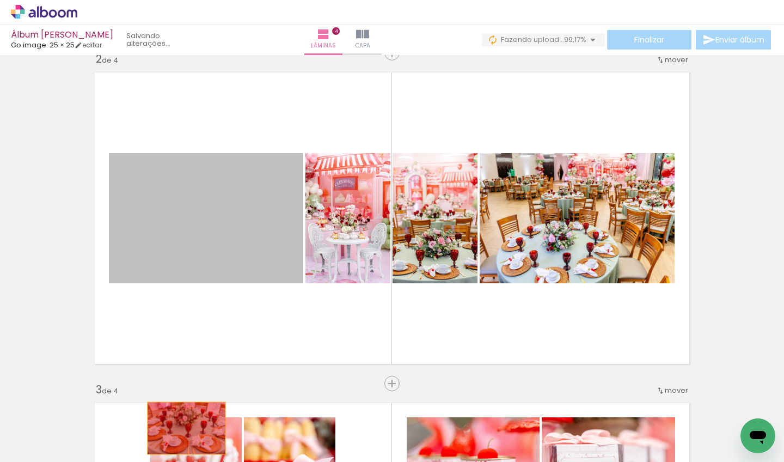
drag, startPoint x: 197, startPoint y: 267, endPoint x: 182, endPoint y: 428, distance: 161.3
click at [182, 428] on quentale-workspace at bounding box center [392, 231] width 784 height 462
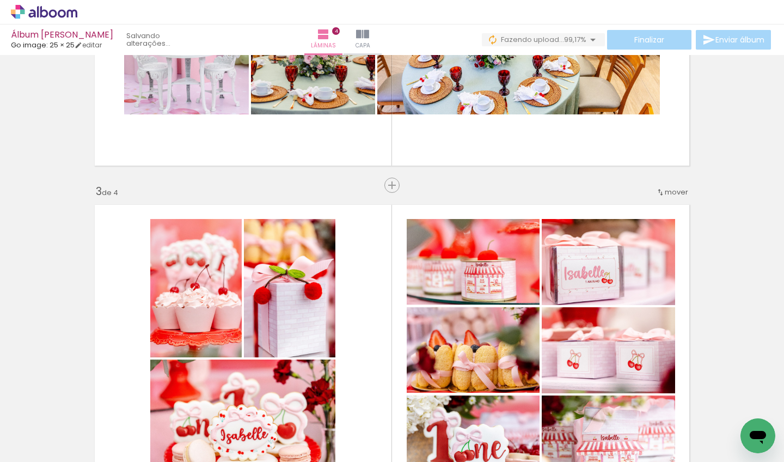
scroll to position [584, 0]
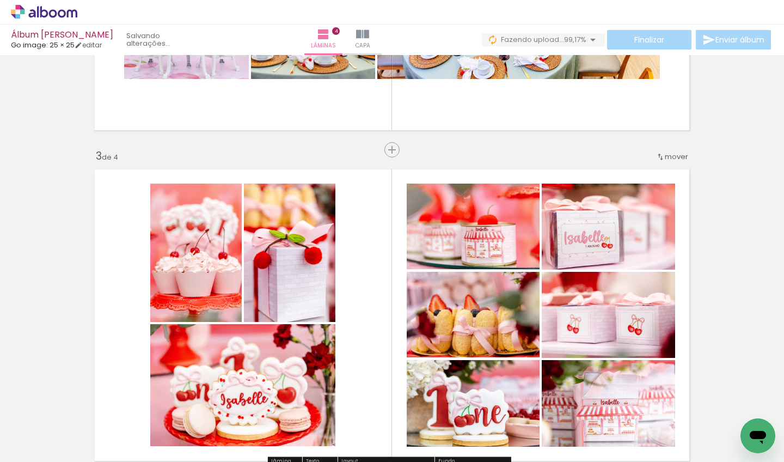
click at [665, 155] on span "mover" at bounding box center [676, 156] width 23 height 10
click at [653, 173] on paper-item "antes da 2" at bounding box center [644, 173] width 83 height 18
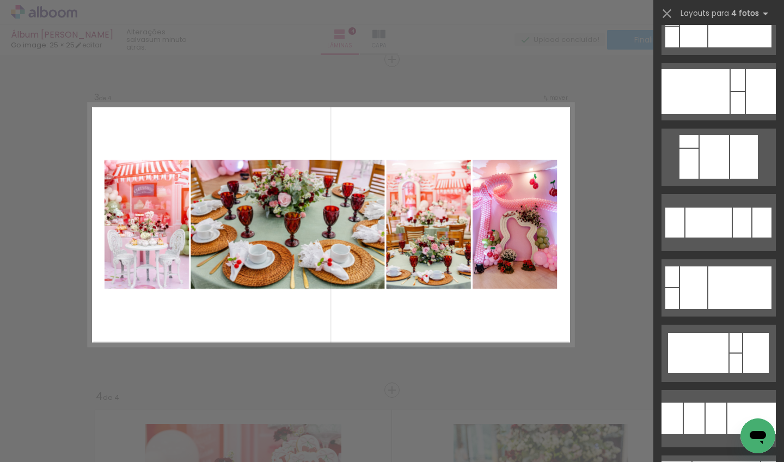
click at [734, 233] on div at bounding box center [742, 222] width 19 height 30
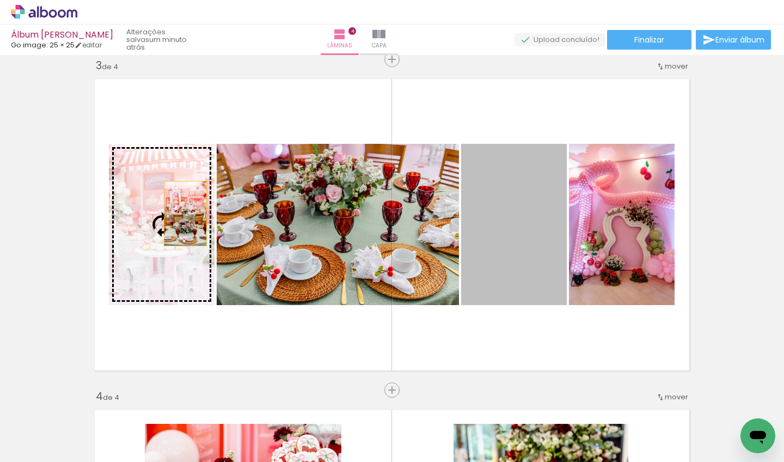
drag, startPoint x: 529, startPoint y: 216, endPoint x: 174, endPoint y: 213, distance: 354.5
click at [0, 0] on slot at bounding box center [0, 0] width 0 height 0
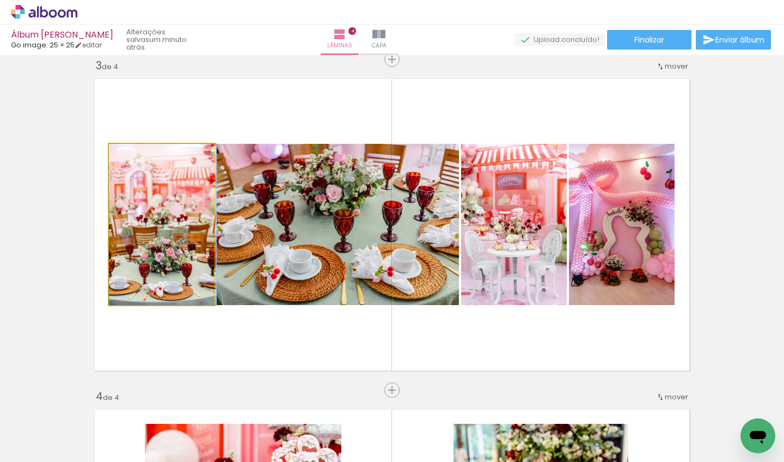
drag, startPoint x: 166, startPoint y: 218, endPoint x: 182, endPoint y: 233, distance: 21.2
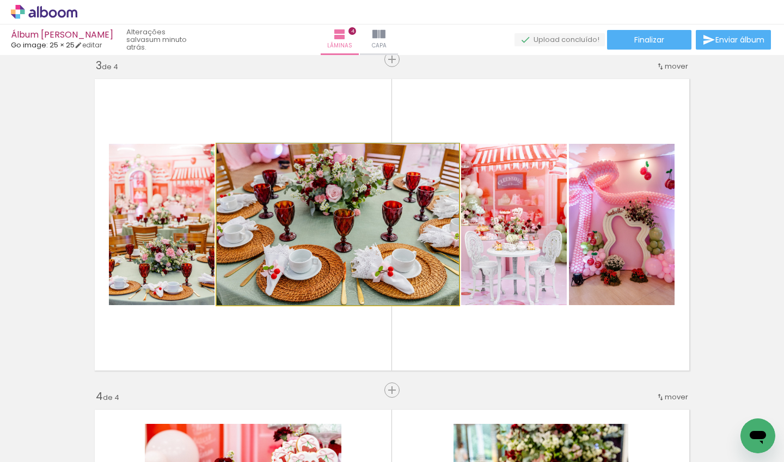
drag, startPoint x: 358, startPoint y: 222, endPoint x: 345, endPoint y: 218, distance: 13.6
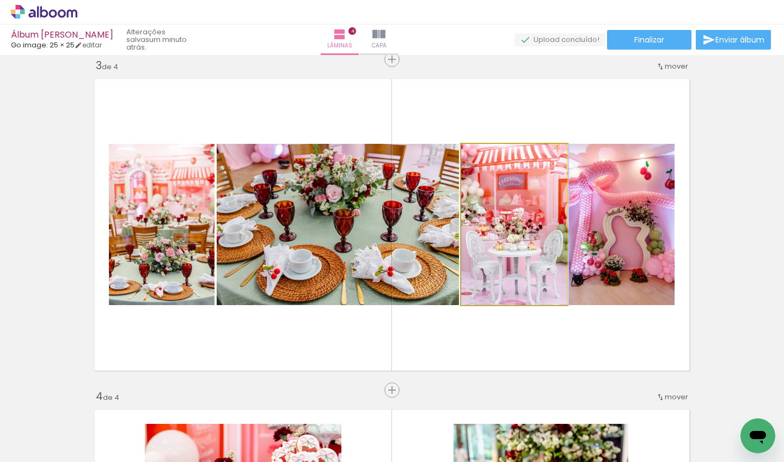
drag, startPoint x: 507, startPoint y: 236, endPoint x: 510, endPoint y: 221, distance: 16.0
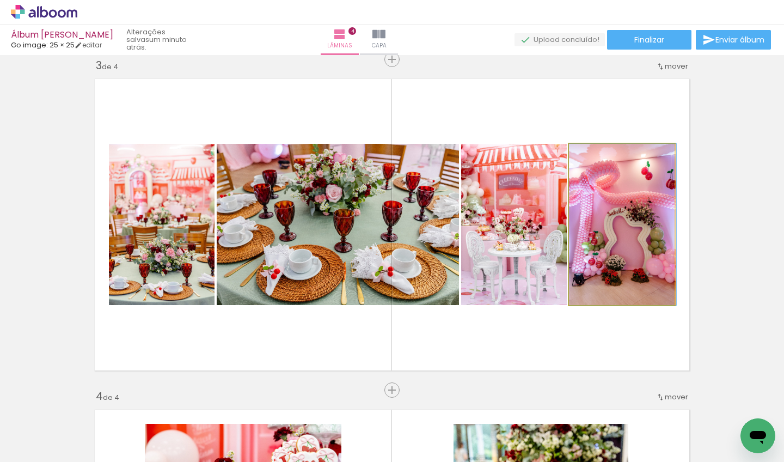
drag, startPoint x: 620, startPoint y: 228, endPoint x: 630, endPoint y: 227, distance: 9.3
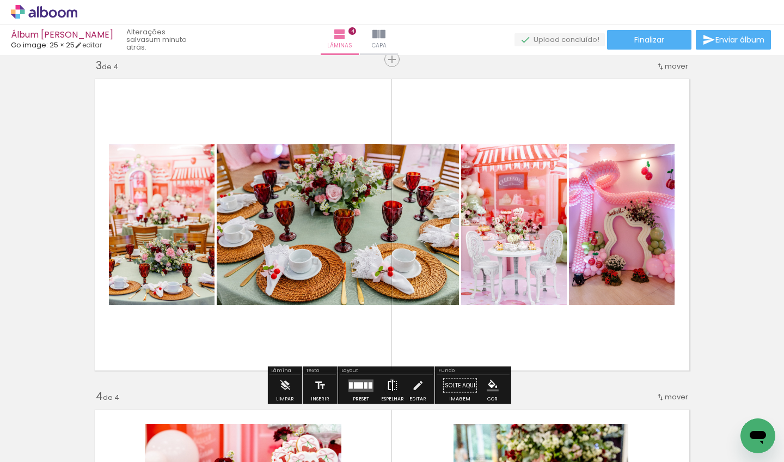
click at [389, 381] on iron-icon at bounding box center [393, 386] width 12 height 22
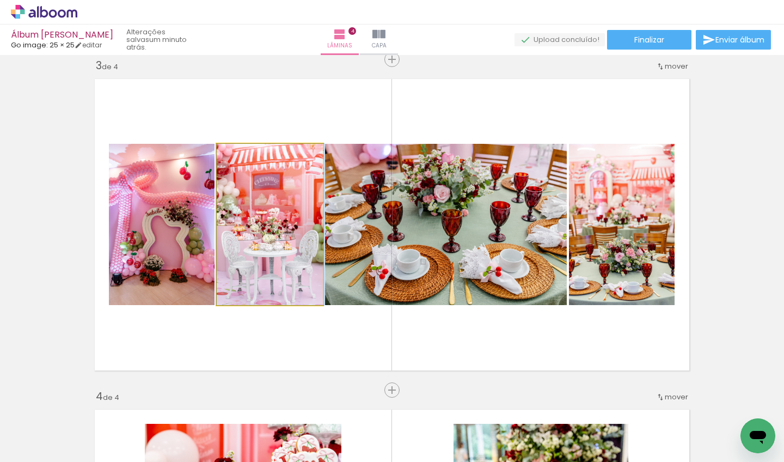
drag, startPoint x: 286, startPoint y: 231, endPoint x: 290, endPoint y: 223, distance: 9.0
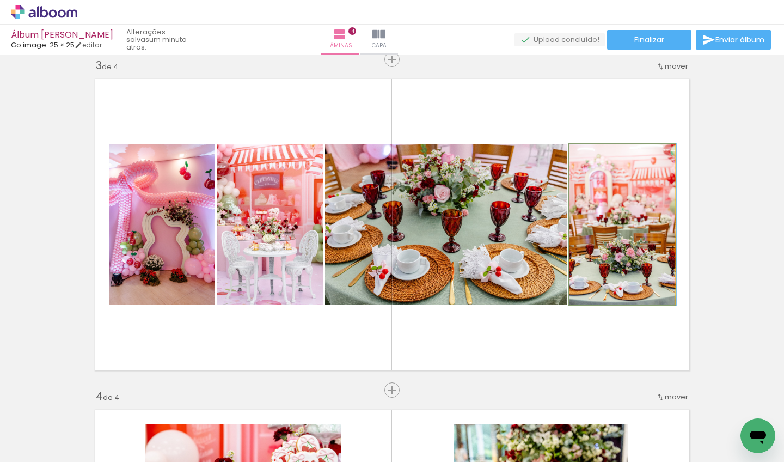
drag, startPoint x: 620, startPoint y: 251, endPoint x: 625, endPoint y: 247, distance: 5.9
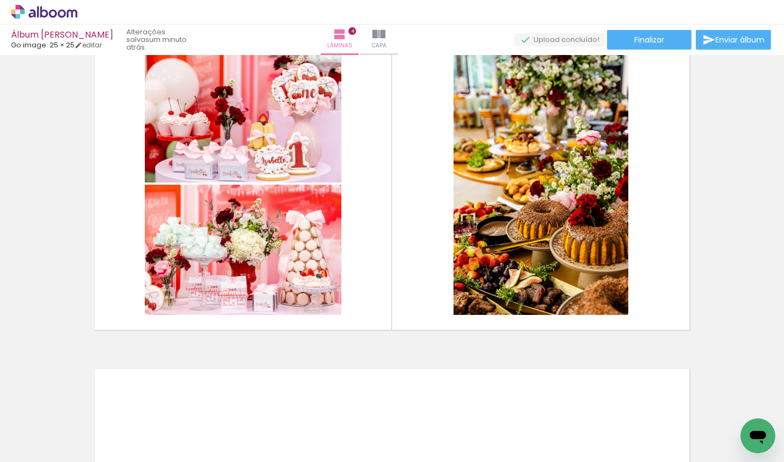
scroll to position [1044, 0]
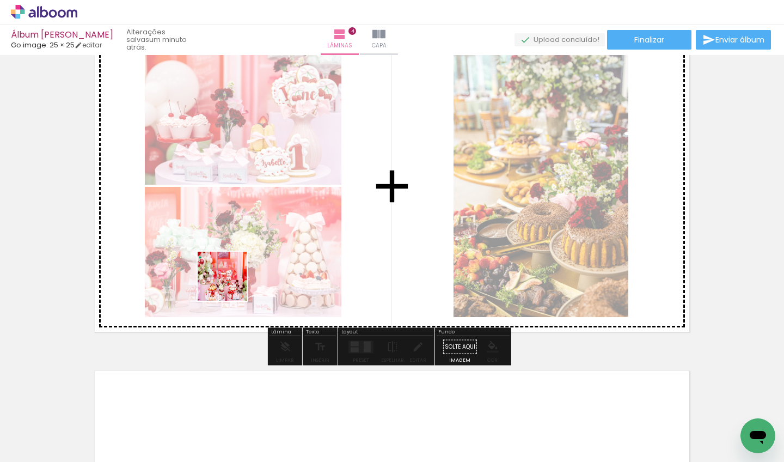
drag, startPoint x: 103, startPoint y: 429, endPoint x: 245, endPoint y: 274, distance: 209.7
click at [245, 274] on quentale-workspace at bounding box center [392, 231] width 784 height 462
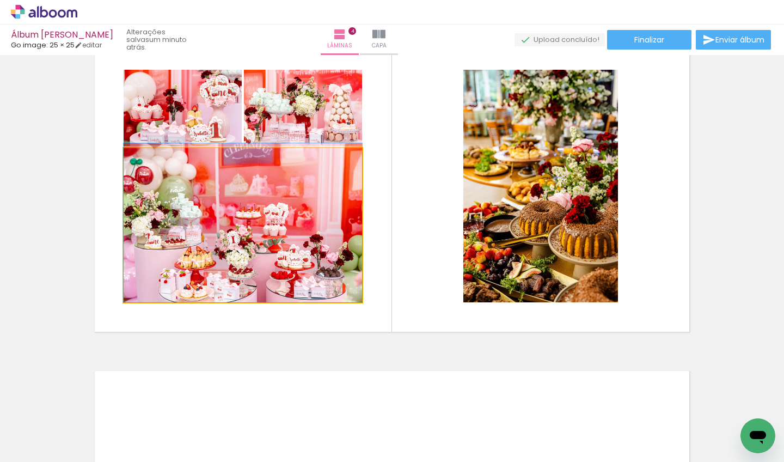
drag, startPoint x: 278, startPoint y: 229, endPoint x: 274, endPoint y: 222, distance: 8.3
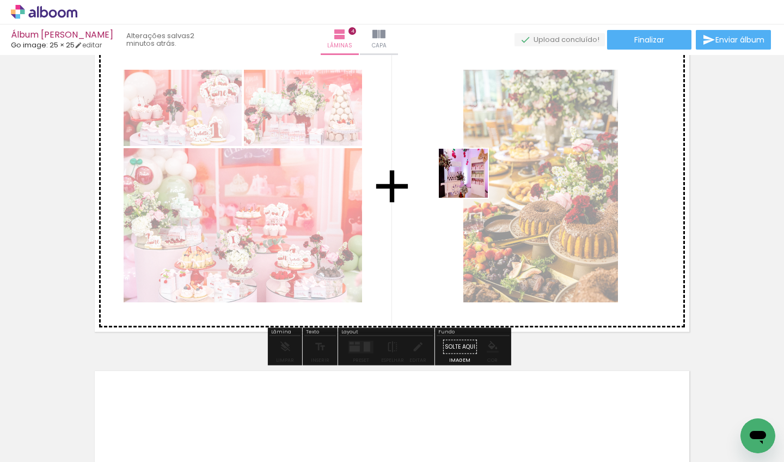
drag, startPoint x: 129, startPoint y: 429, endPoint x: 471, endPoint y: 181, distance: 423.1
click at [471, 181] on quentale-workspace at bounding box center [392, 231] width 784 height 462
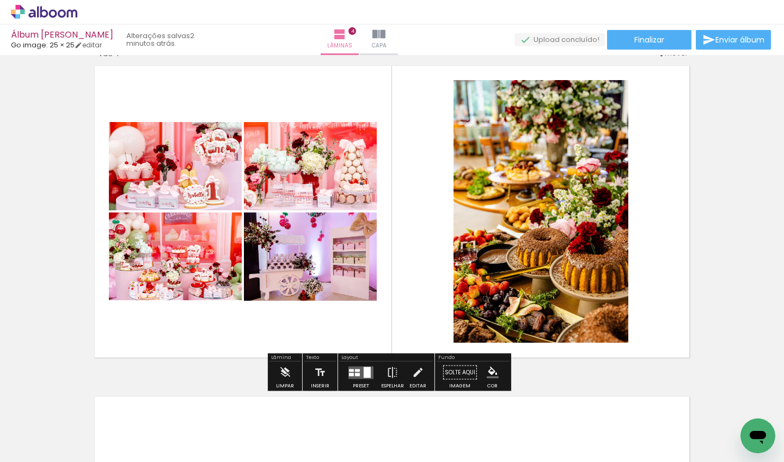
scroll to position [1016, 0]
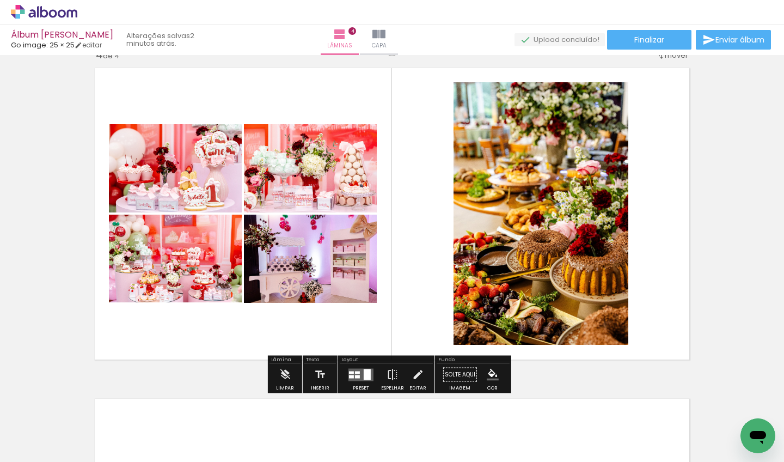
click at [364, 374] on div at bounding box center [367, 374] width 7 height 11
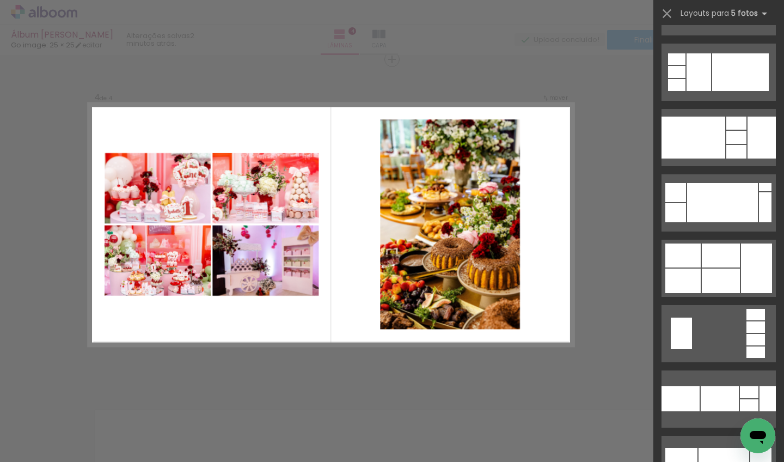
scroll to position [0, 0]
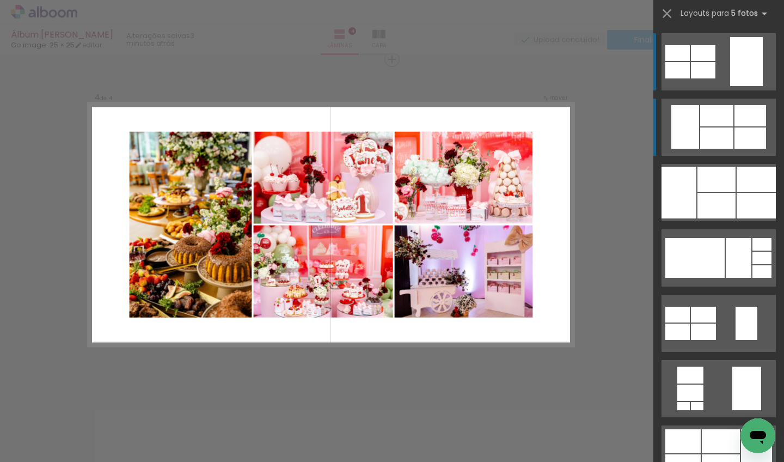
click at [741, 131] on div at bounding box center [751, 137] width 32 height 21
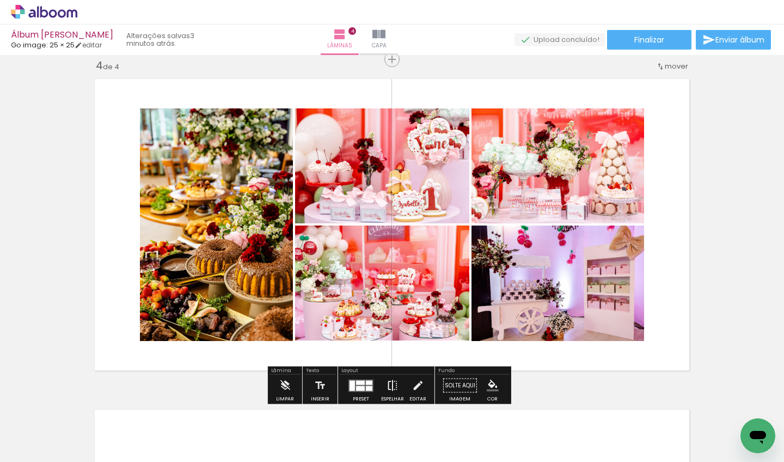
click at [392, 387] on iron-icon at bounding box center [393, 386] width 12 height 22
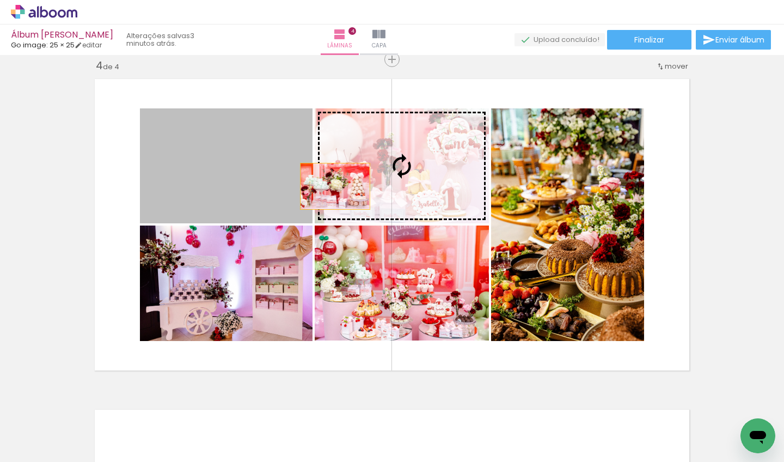
drag, startPoint x: 222, startPoint y: 196, endPoint x: 362, endPoint y: 186, distance: 139.8
click at [0, 0] on slot at bounding box center [0, 0] width 0 height 0
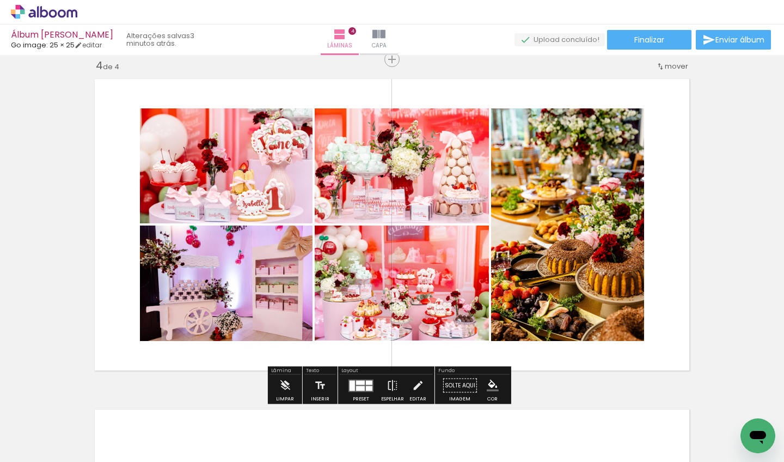
drag, startPoint x: 361, startPoint y: 184, endPoint x: 249, endPoint y: 167, distance: 112.9
click at [0, 0] on slot at bounding box center [0, 0] width 0 height 0
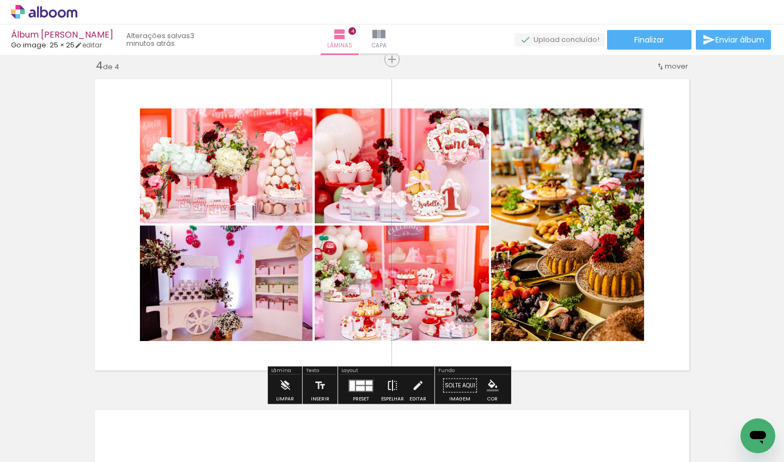
click at [390, 382] on iron-icon at bounding box center [393, 386] width 12 height 22
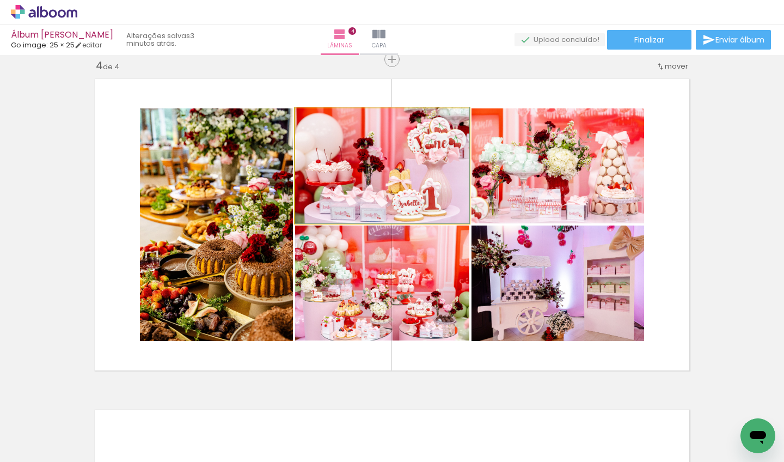
drag, startPoint x: 421, startPoint y: 170, endPoint x: 439, endPoint y: 167, distance: 18.7
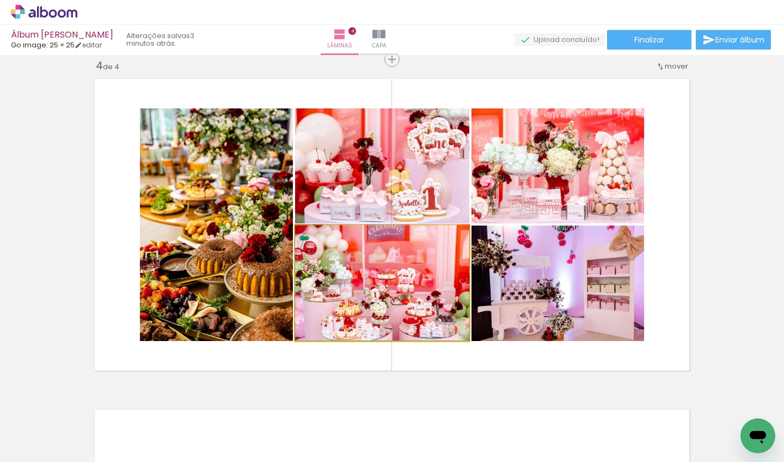
drag, startPoint x: 428, startPoint y: 271, endPoint x: 433, endPoint y: 247, distance: 24.5
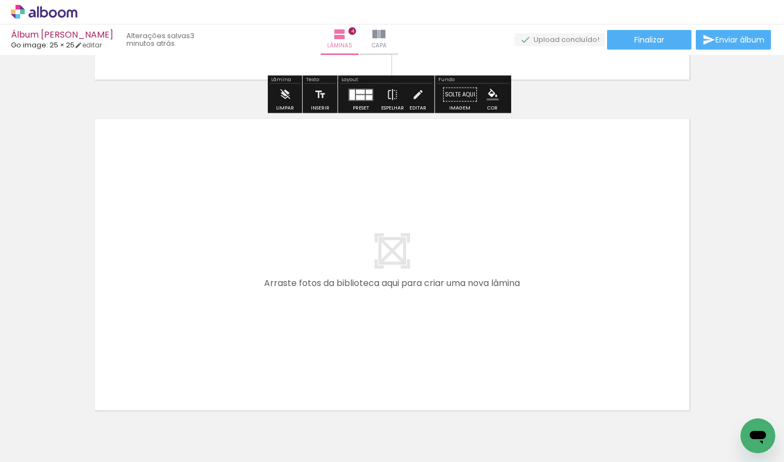
scroll to position [1329, 0]
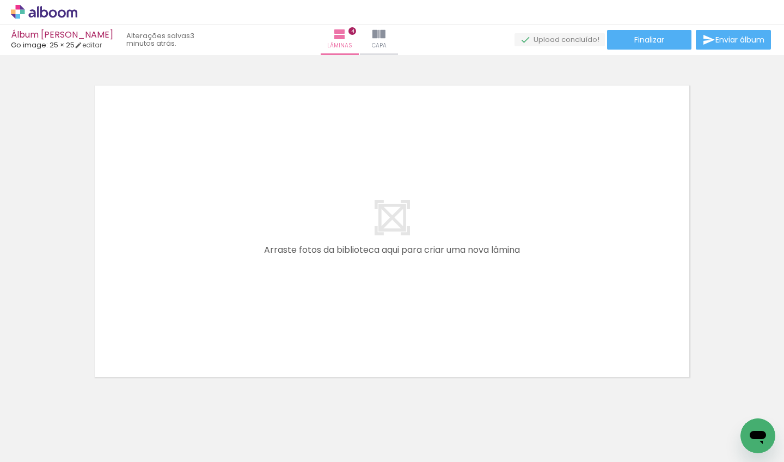
click at [87, 408] on iron-icon at bounding box center [85, 403] width 11 height 11
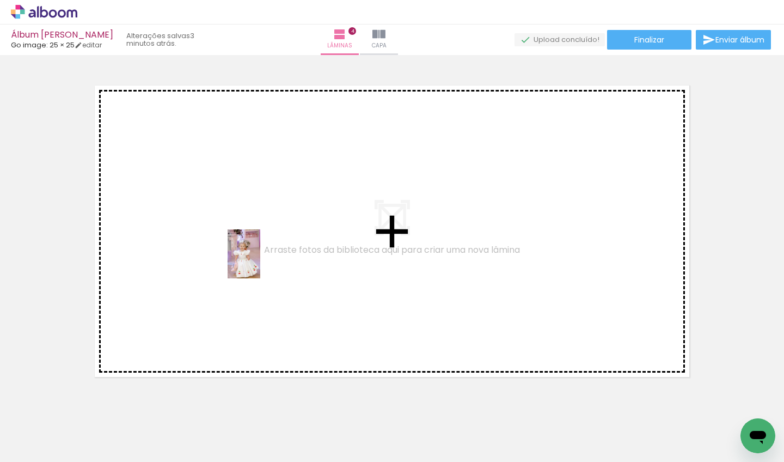
drag, startPoint x: 546, startPoint y: 433, endPoint x: 233, endPoint y: 238, distance: 369.3
click at [233, 238] on quentale-workspace at bounding box center [392, 231] width 784 height 462
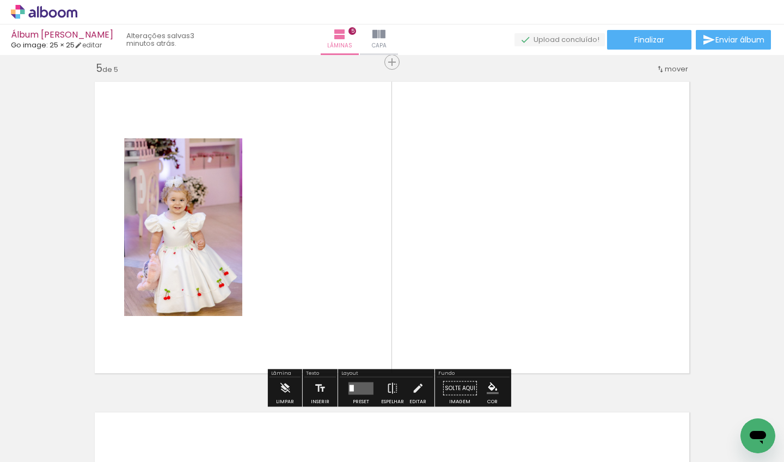
scroll to position [1336, 0]
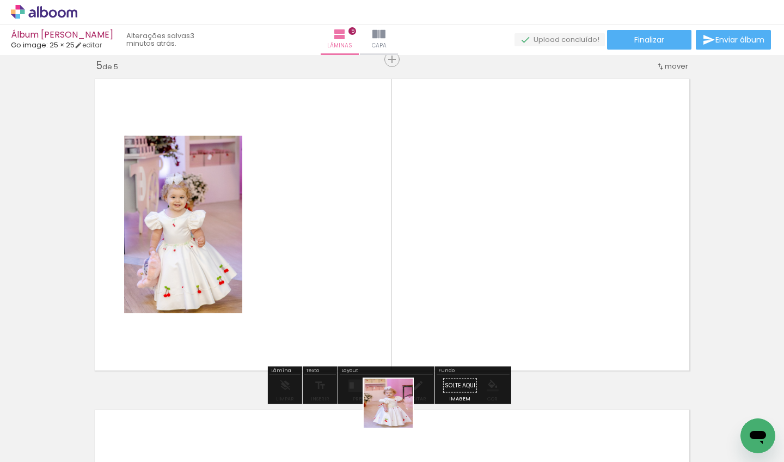
drag, startPoint x: 396, startPoint y: 411, endPoint x: 315, endPoint y: 237, distance: 192.0
click at [315, 237] on quentale-workspace at bounding box center [392, 231] width 784 height 462
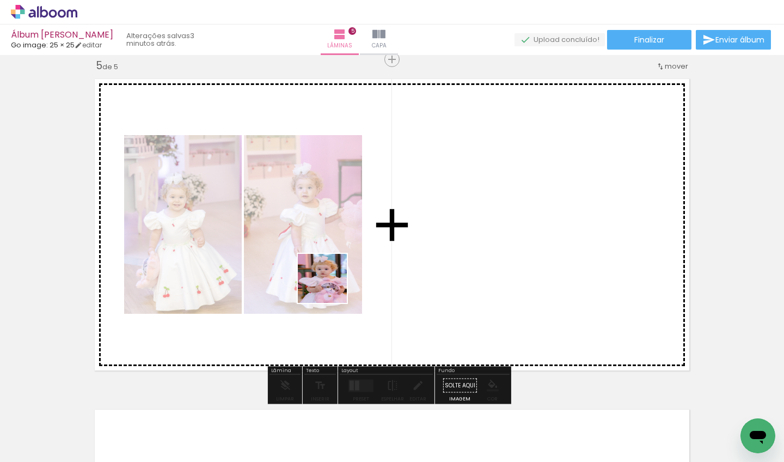
drag, startPoint x: 287, startPoint y: 306, endPoint x: 384, endPoint y: 263, distance: 105.8
click at [384, 263] on quentale-workspace at bounding box center [392, 231] width 784 height 462
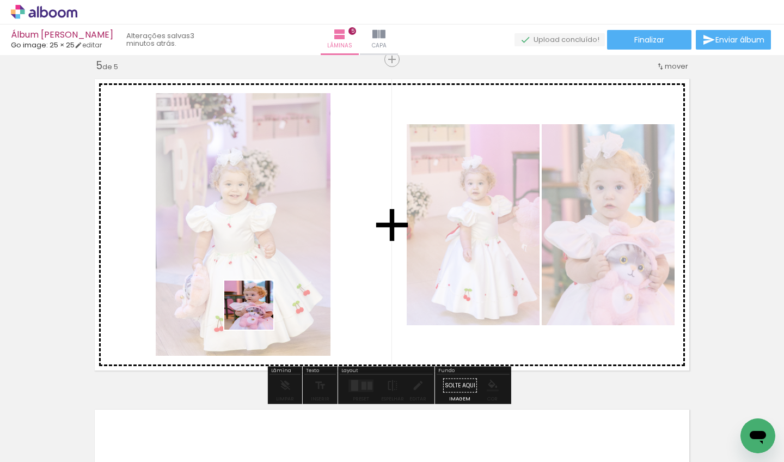
drag, startPoint x: 215, startPoint y: 345, endPoint x: 367, endPoint y: 267, distance: 170.3
click at [367, 267] on quentale-workspace at bounding box center [392, 231] width 784 height 462
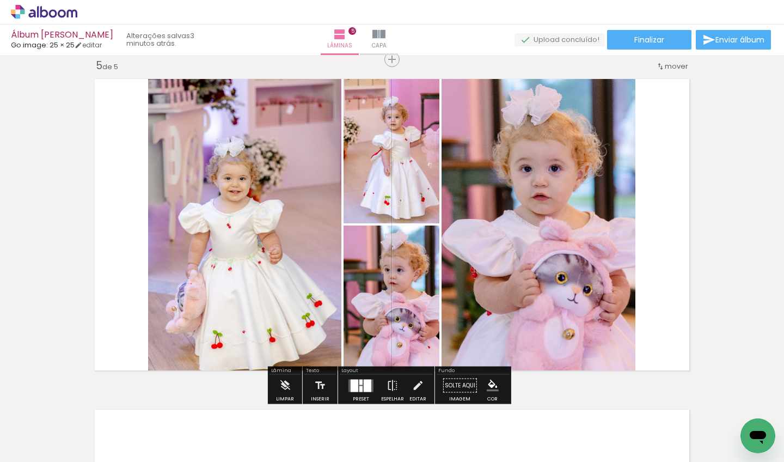
drag, startPoint x: 118, startPoint y: 423, endPoint x: 390, endPoint y: 266, distance: 313.8
click at [390, 266] on quentale-workspace at bounding box center [392, 231] width 784 height 462
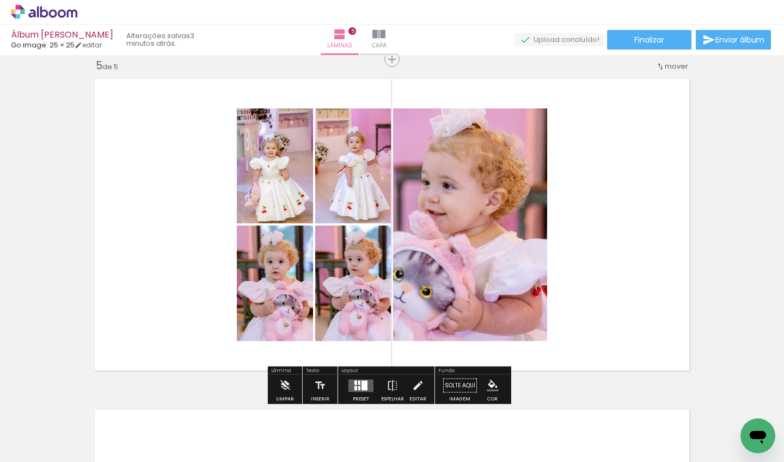
click at [355, 381] on div at bounding box center [356, 382] width 3 height 4
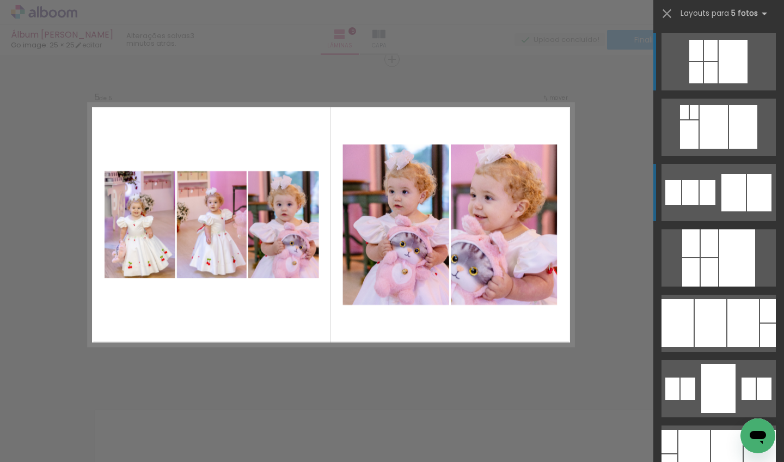
drag, startPoint x: 743, startPoint y: 194, endPoint x: 721, endPoint y: 196, distance: 22.9
click at [747, 194] on div at bounding box center [759, 193] width 25 height 38
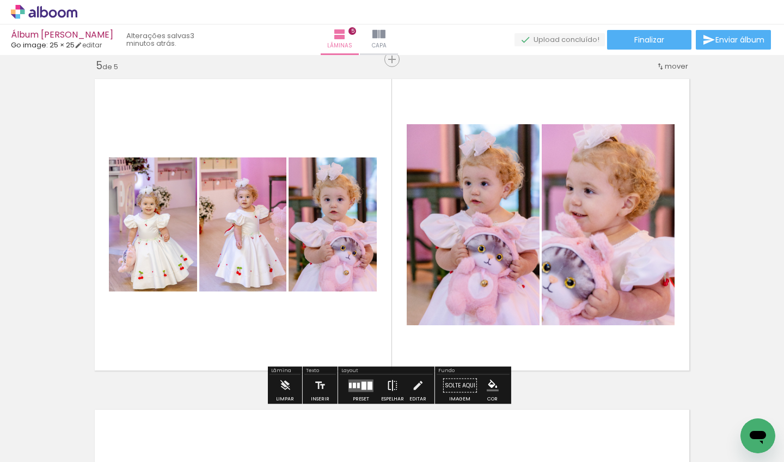
click at [390, 383] on iron-icon at bounding box center [393, 386] width 12 height 22
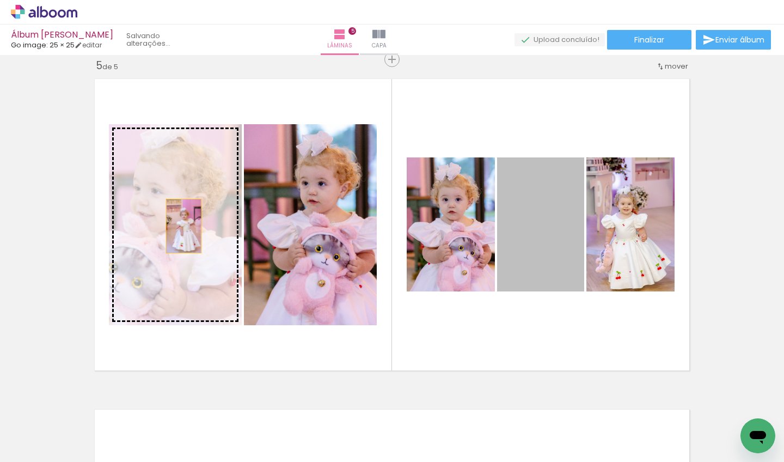
drag, startPoint x: 550, startPoint y: 257, endPoint x: 180, endPoint y: 226, distance: 371.6
click at [0, 0] on slot at bounding box center [0, 0] width 0 height 0
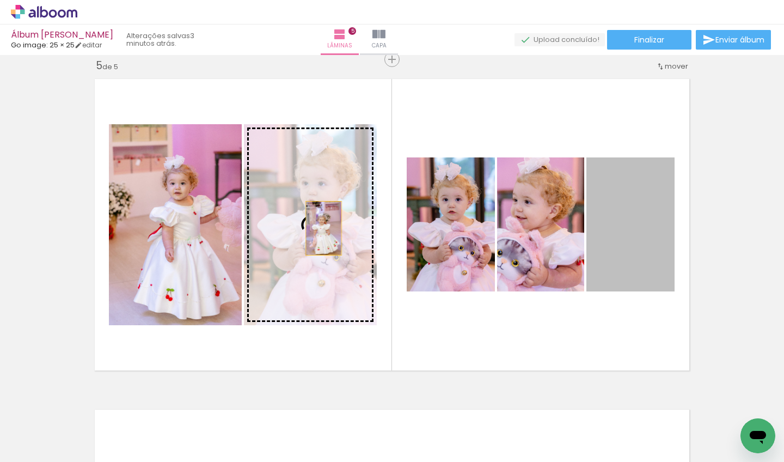
drag, startPoint x: 557, startPoint y: 253, endPoint x: 319, endPoint y: 228, distance: 239.2
click at [0, 0] on slot at bounding box center [0, 0] width 0 height 0
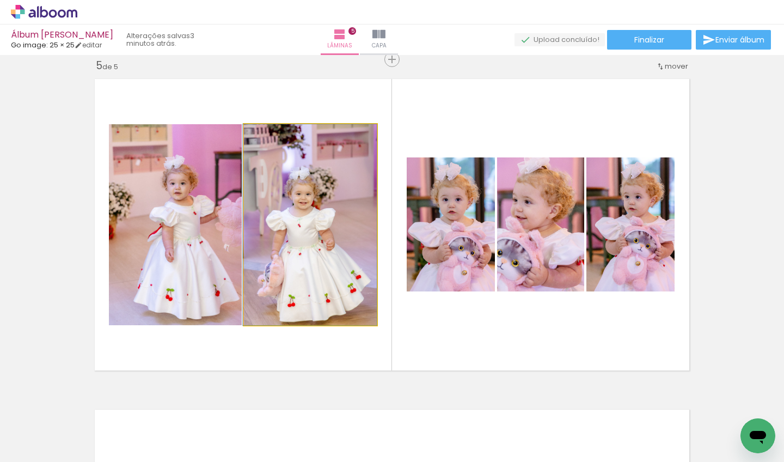
drag, startPoint x: 307, startPoint y: 223, endPoint x: 305, endPoint y: 193, distance: 30.0
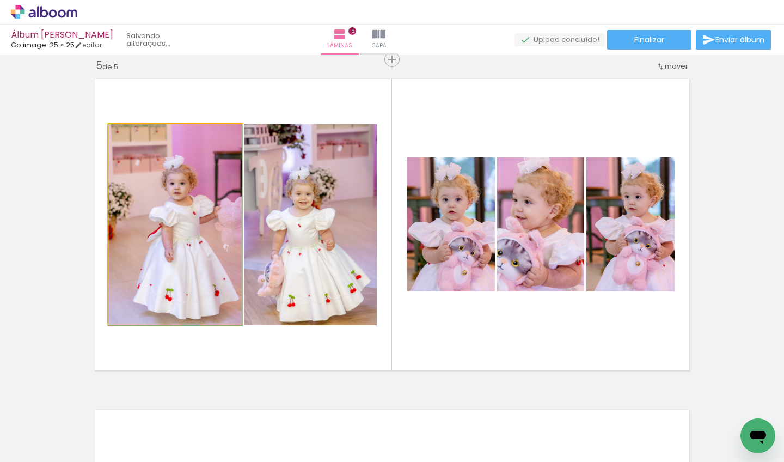
drag, startPoint x: 198, startPoint y: 207, endPoint x: 190, endPoint y: 207, distance: 7.6
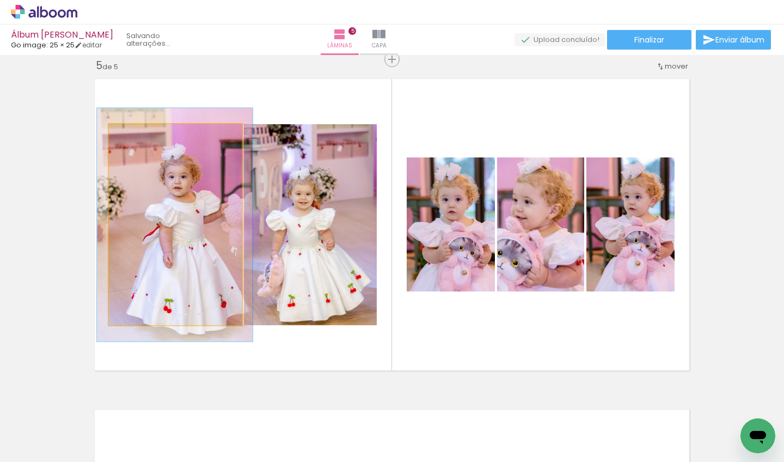
click at [140, 133] on div at bounding box center [156, 135] width 42 height 17
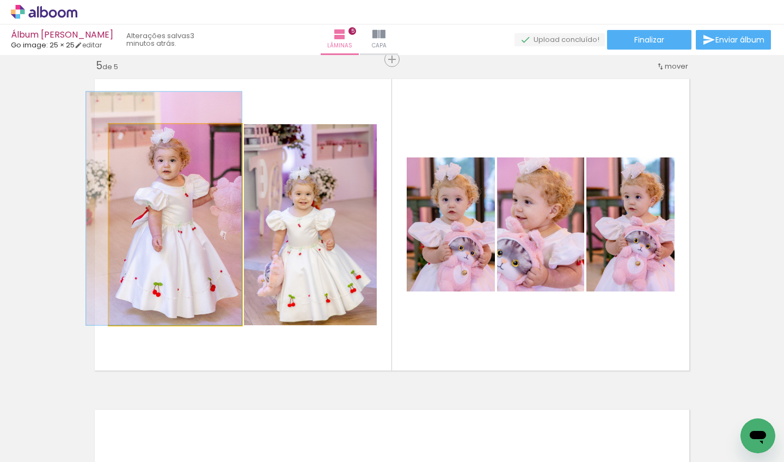
drag, startPoint x: 174, startPoint y: 186, endPoint x: 154, endPoint y: 167, distance: 27.7
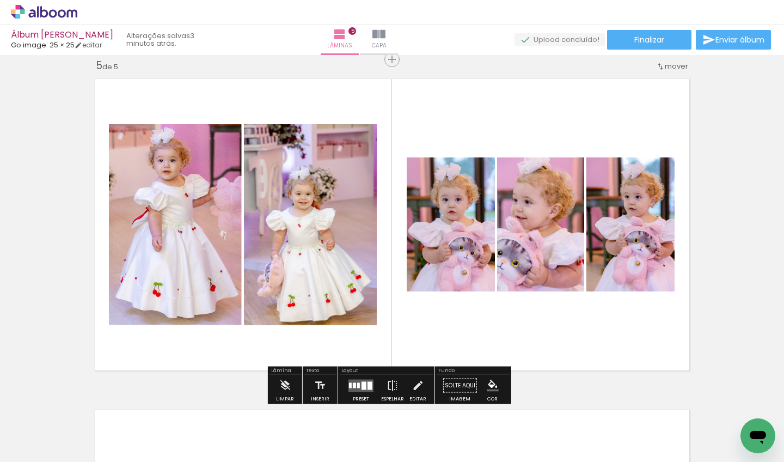
drag, startPoint x: 175, startPoint y: 182, endPoint x: 163, endPoint y: 170, distance: 17.0
click at [174, 180] on quentale-photo at bounding box center [175, 224] width 133 height 201
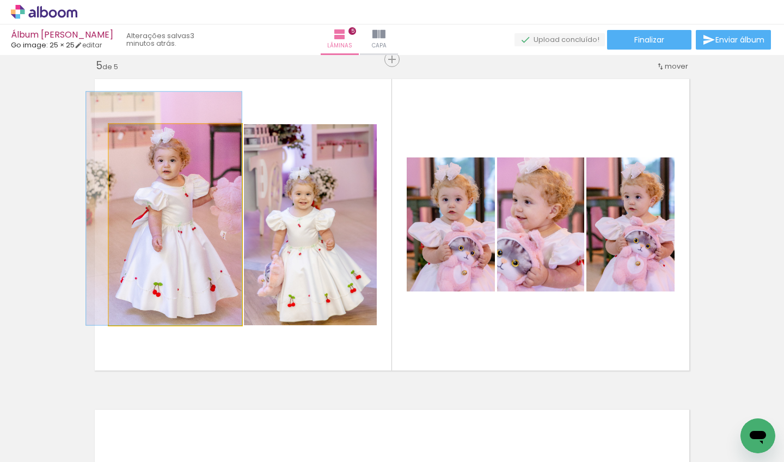
drag, startPoint x: 134, startPoint y: 136, endPoint x: 93, endPoint y: 135, distance: 41.4
type paper-slider "100"
click at [89, 133] on quentale-layouter at bounding box center [392, 224] width 607 height 303
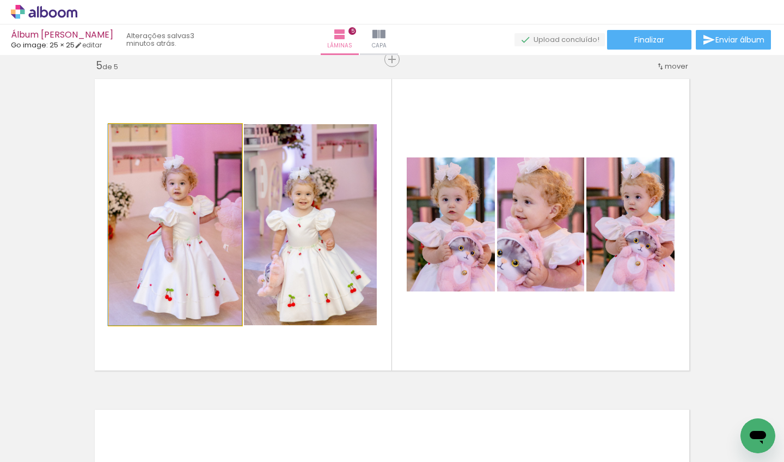
drag, startPoint x: 168, startPoint y: 178, endPoint x: 177, endPoint y: 196, distance: 20.2
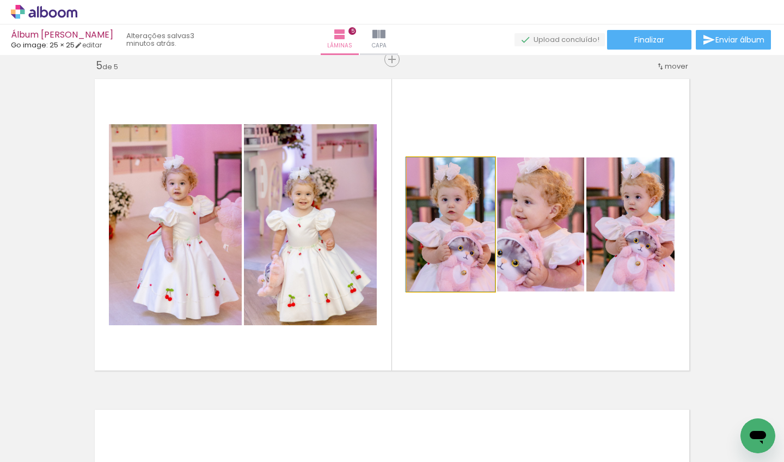
drag, startPoint x: 453, startPoint y: 246, endPoint x: 457, endPoint y: 240, distance: 7.3
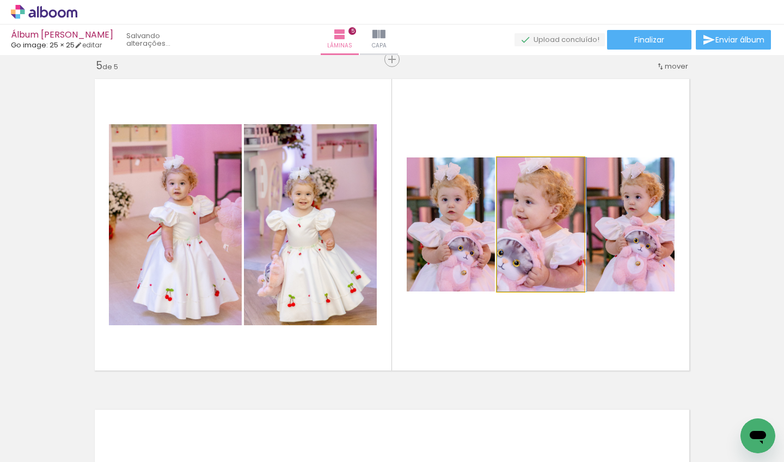
drag, startPoint x: 522, startPoint y: 251, endPoint x: 547, endPoint y: 249, distance: 25.6
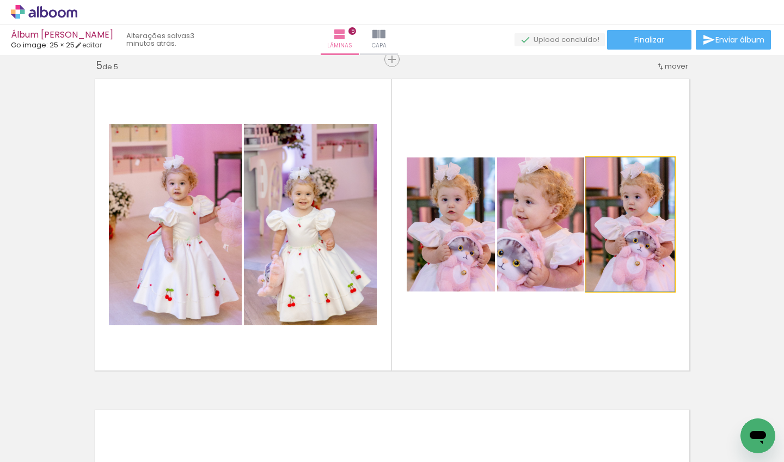
drag, startPoint x: 641, startPoint y: 239, endPoint x: 616, endPoint y: 237, distance: 25.1
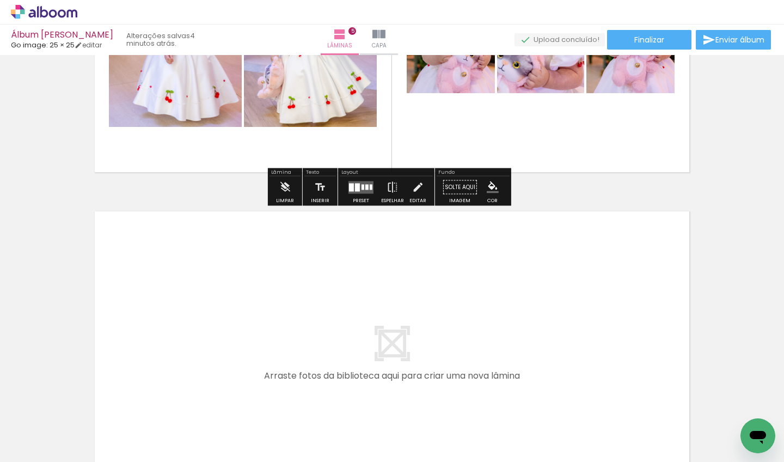
scroll to position [1536, 0]
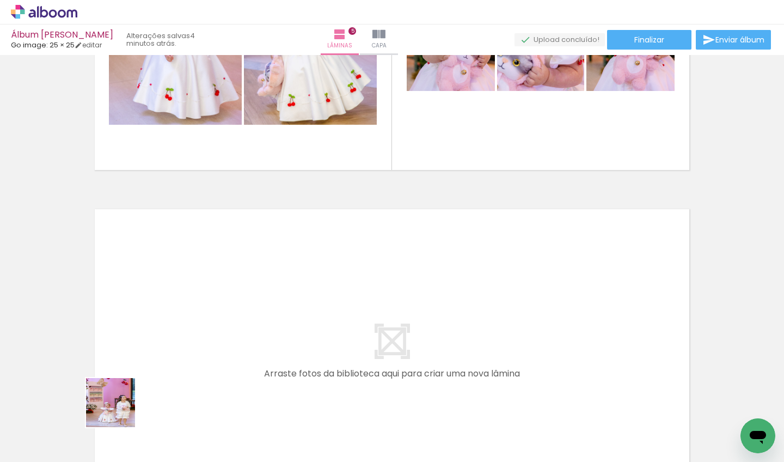
drag, startPoint x: 119, startPoint y: 411, endPoint x: 162, endPoint y: 313, distance: 107.1
click at [162, 313] on quentale-workspace at bounding box center [392, 231] width 784 height 462
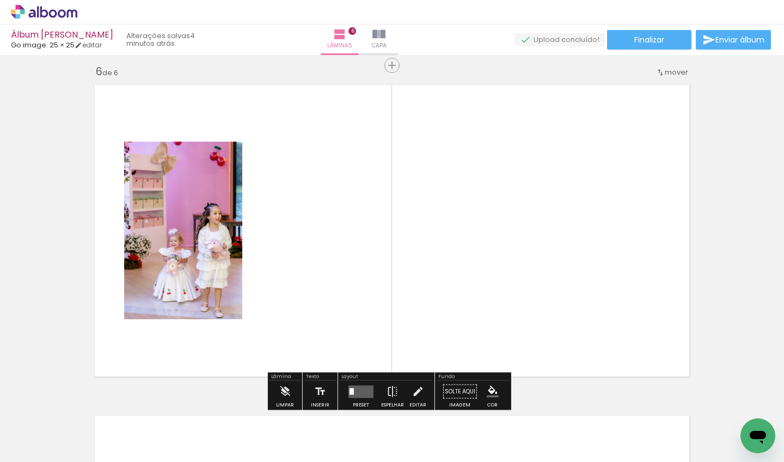
scroll to position [1696, 0]
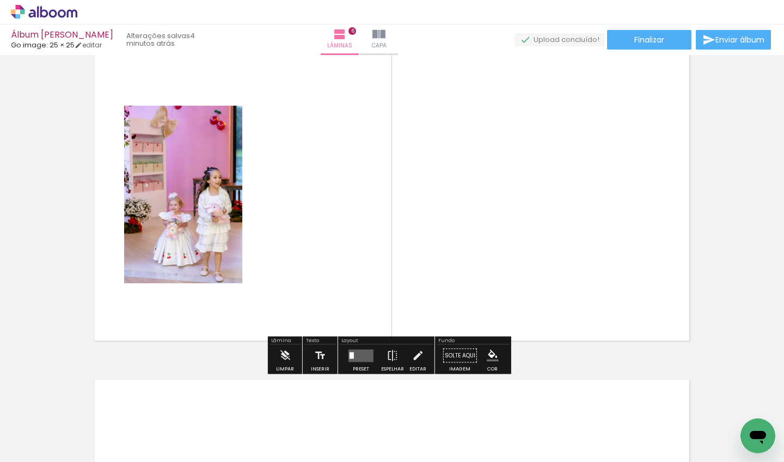
drag, startPoint x: 185, startPoint y: 435, endPoint x: 280, endPoint y: 213, distance: 241.5
click at [280, 213] on quentale-workspace at bounding box center [392, 231] width 784 height 462
